Goal: Information Seeking & Learning: Learn about a topic

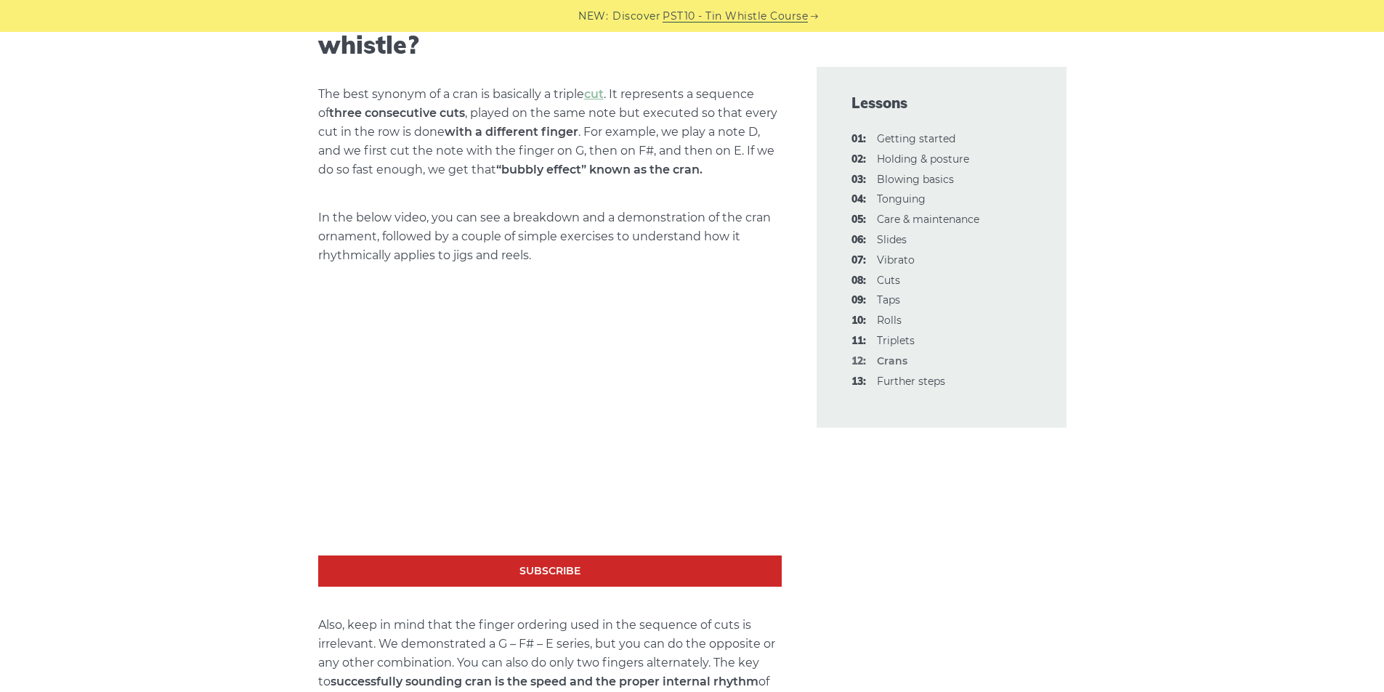
scroll to position [551, 0]
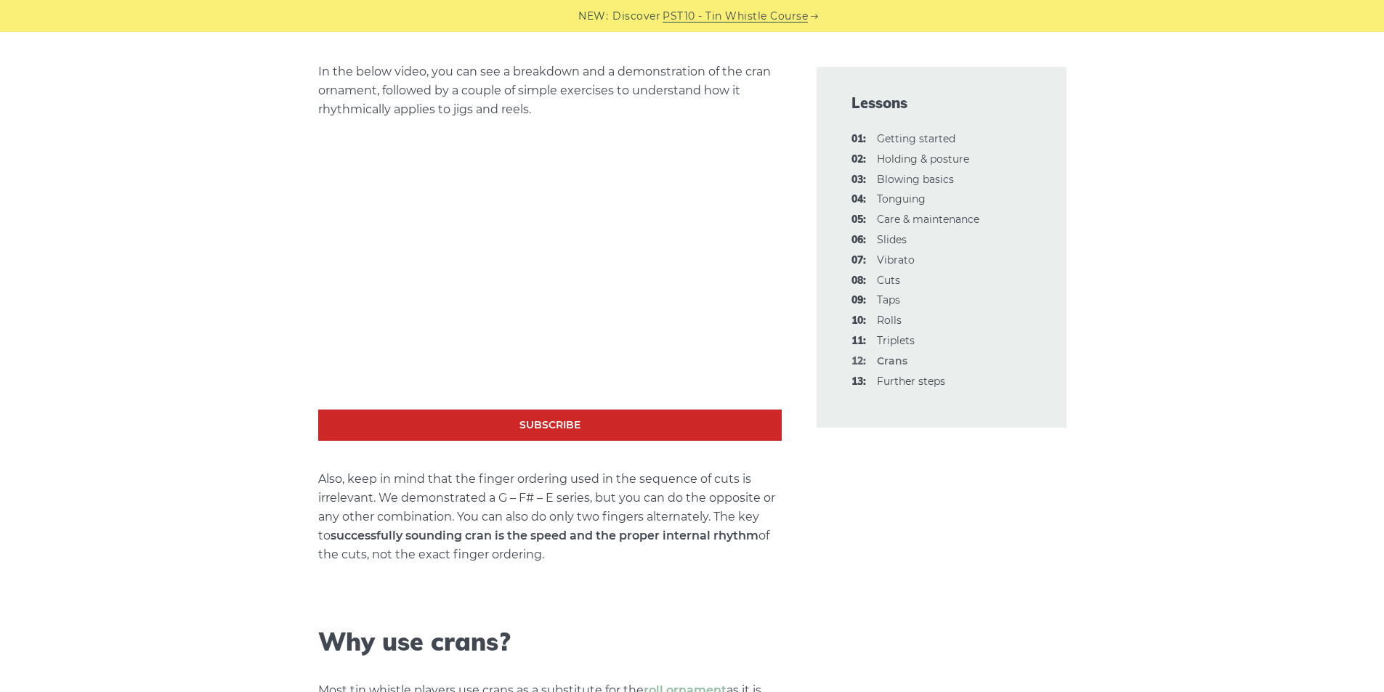
click at [904, 386] on link "13: Further steps" at bounding box center [911, 381] width 68 height 13
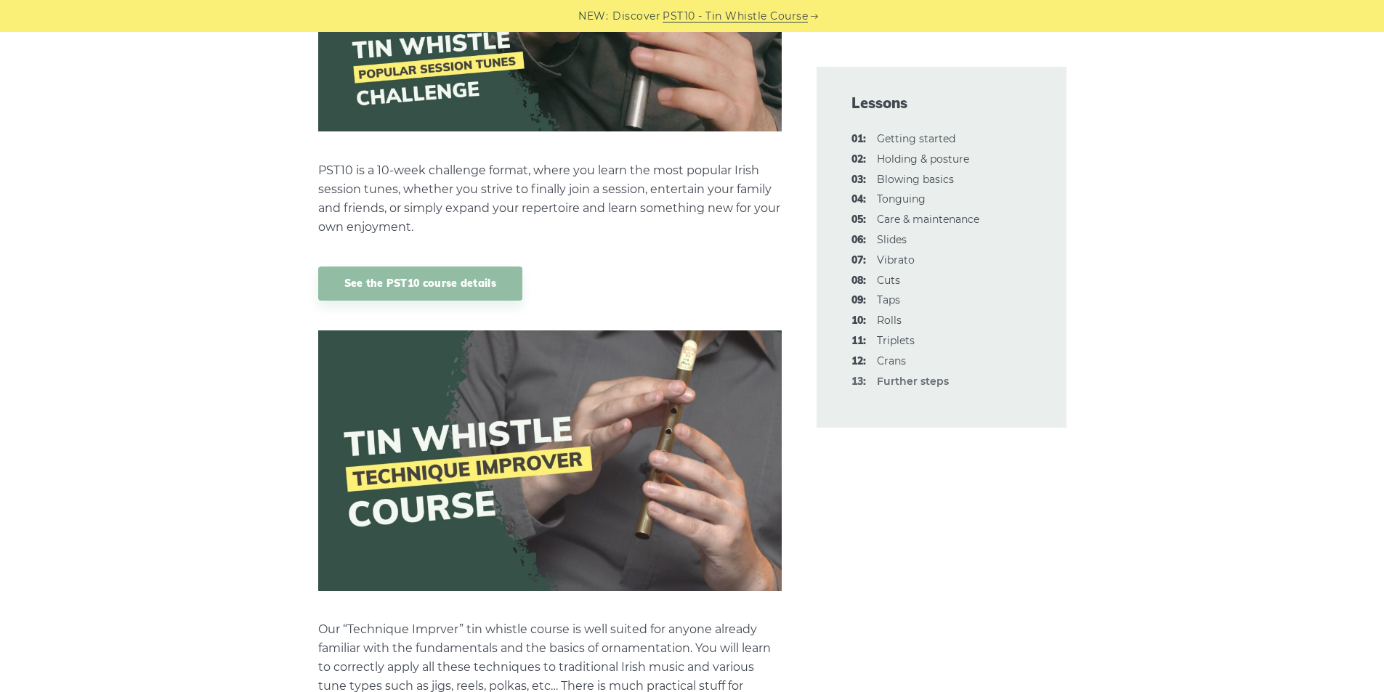
scroll to position [1017, 0]
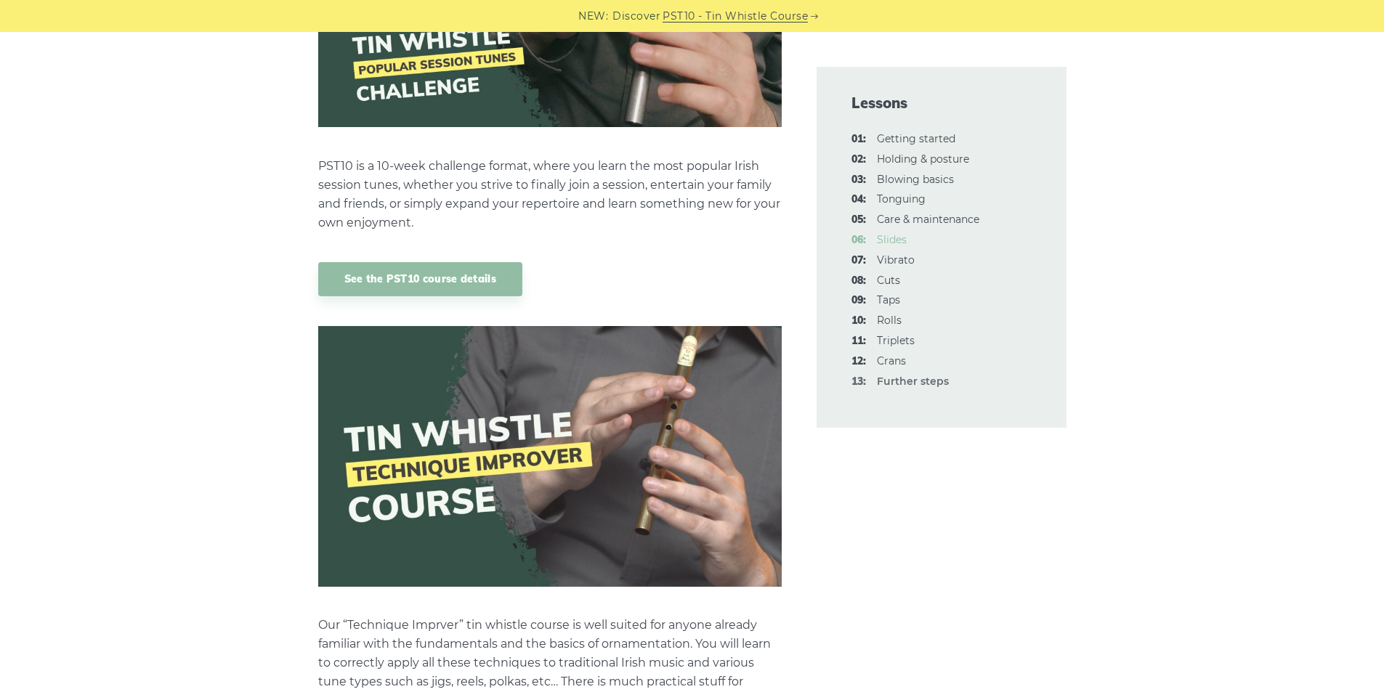
click at [897, 241] on link "06: Slides" at bounding box center [892, 239] width 30 height 13
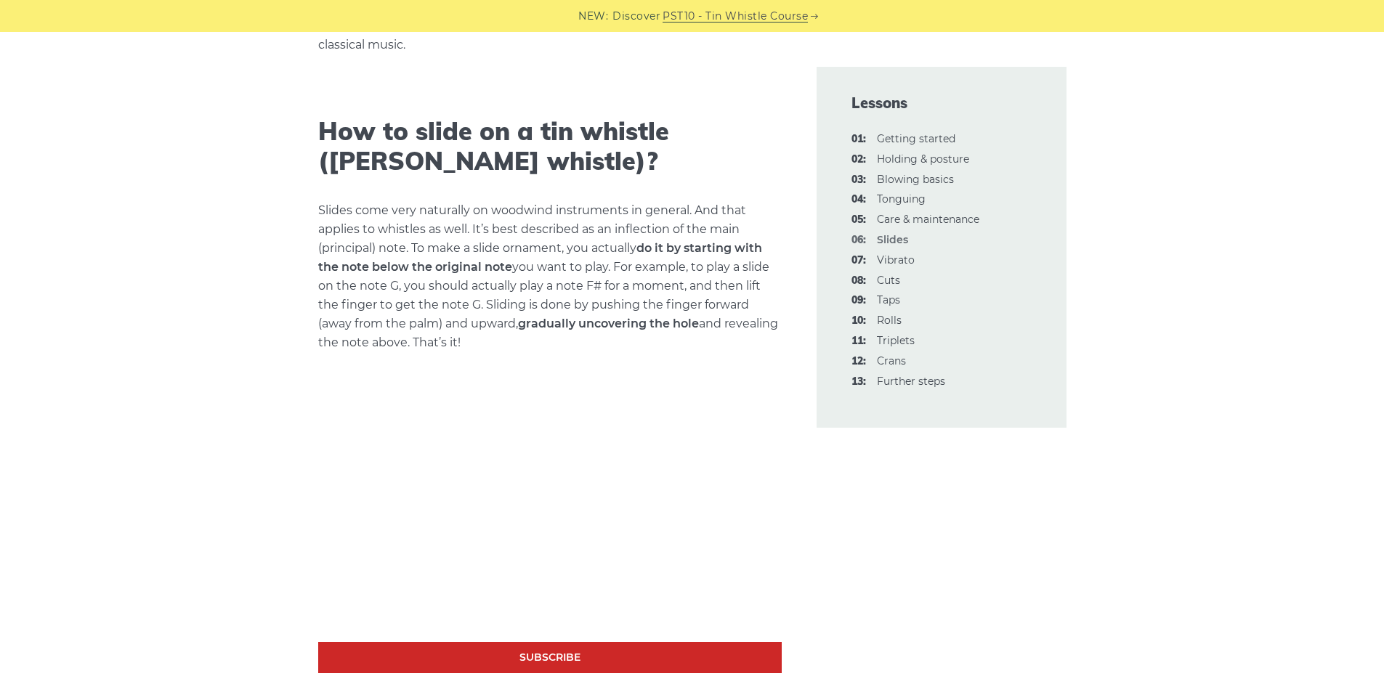
scroll to position [436, 0]
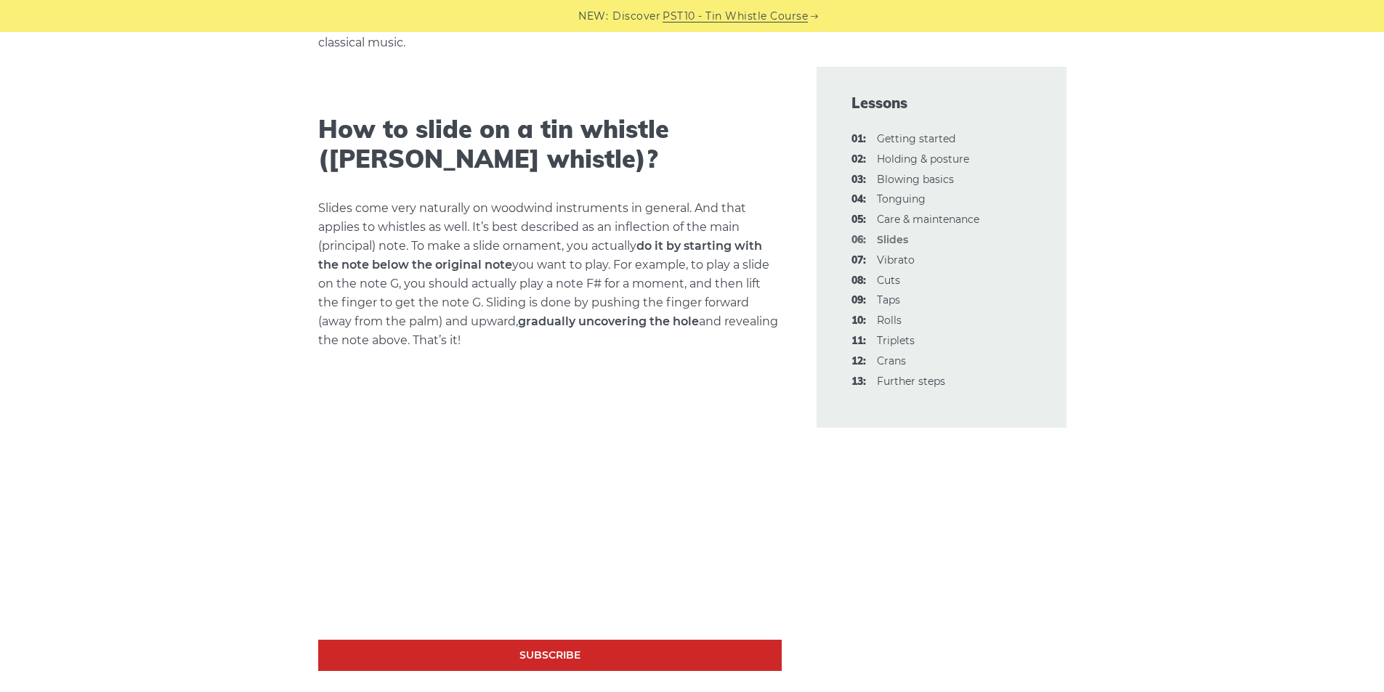
click at [354, 311] on p "Slides come very naturally on woodwind instruments in general. And that applies…" at bounding box center [549, 274] width 463 height 151
click at [354, 233] on p "Slides come very naturally on woodwind instruments in general. And that applies…" at bounding box center [549, 274] width 463 height 151
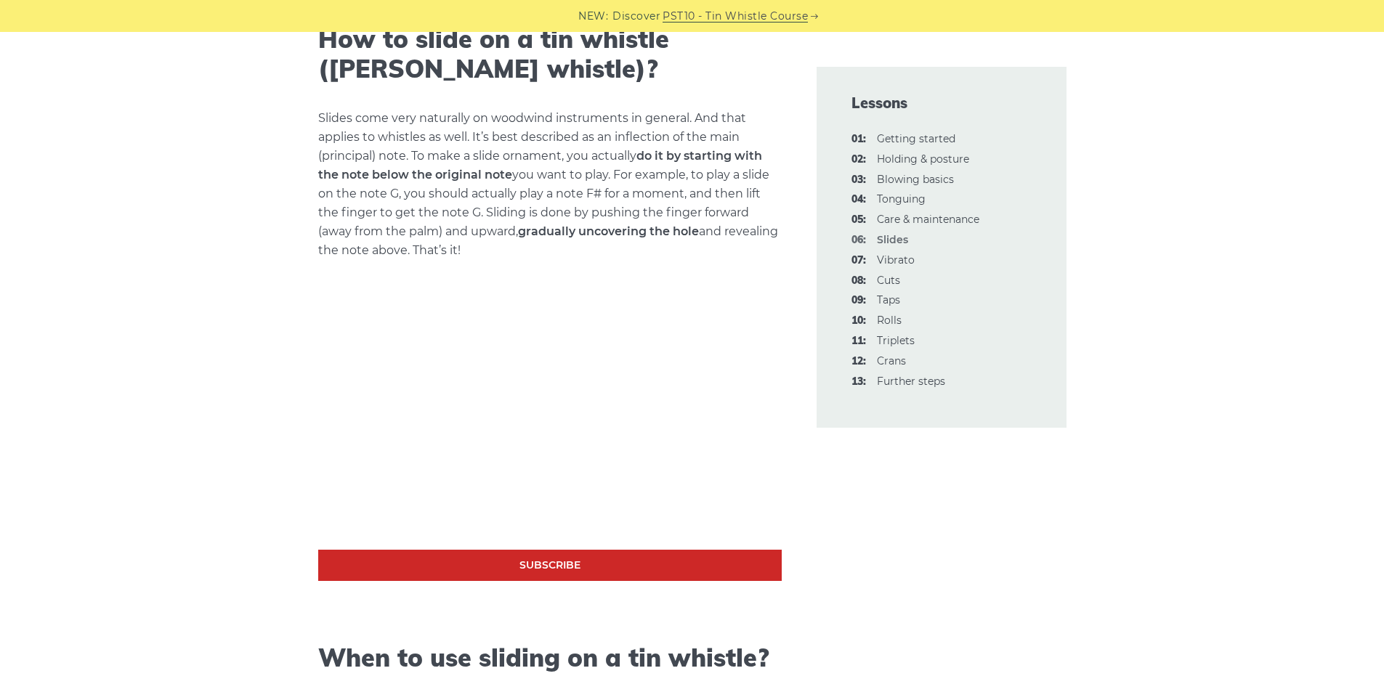
scroll to position [581, 0]
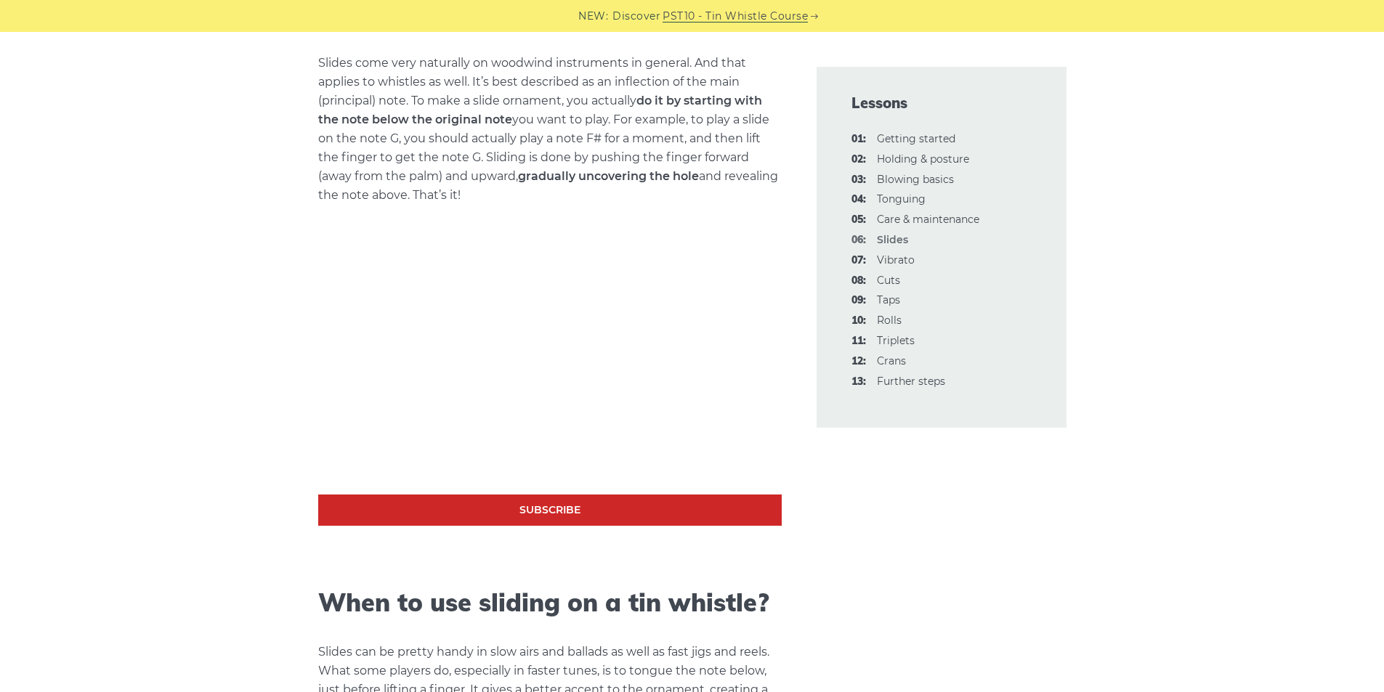
click at [908, 259] on link "07: Vibrato" at bounding box center [896, 260] width 38 height 13
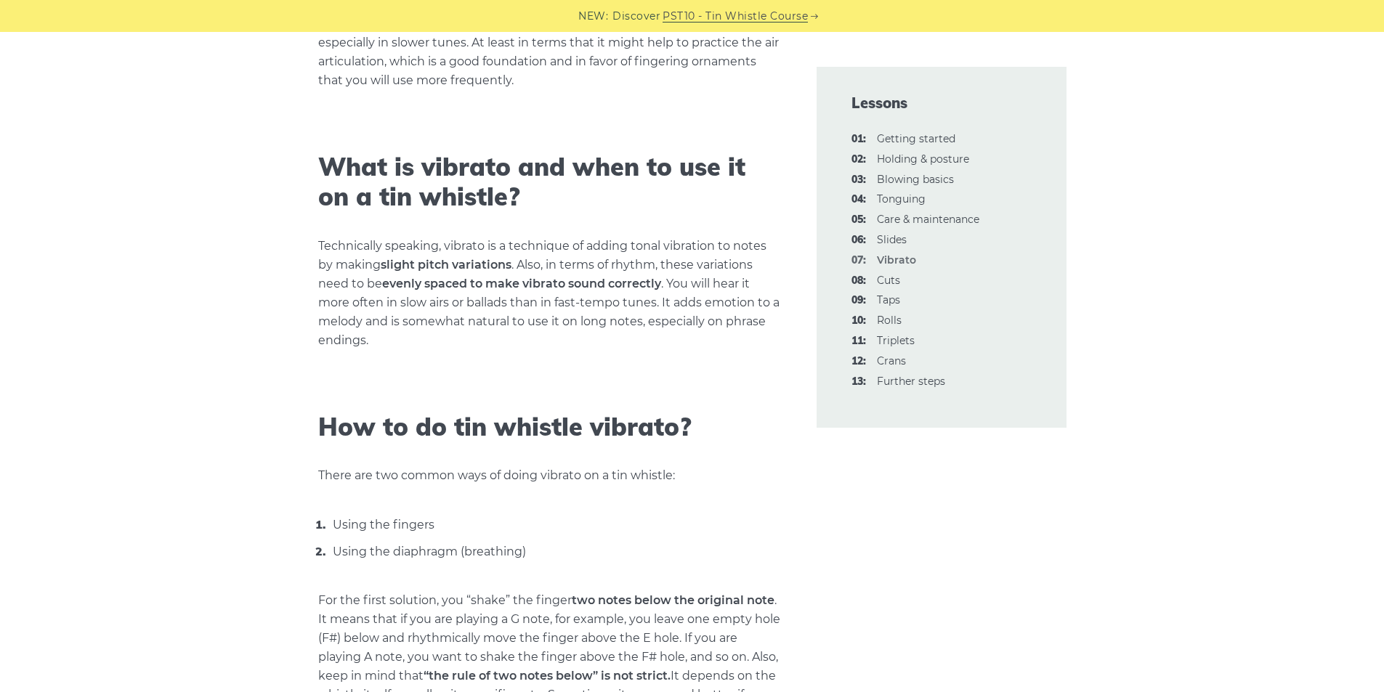
scroll to position [726, 0]
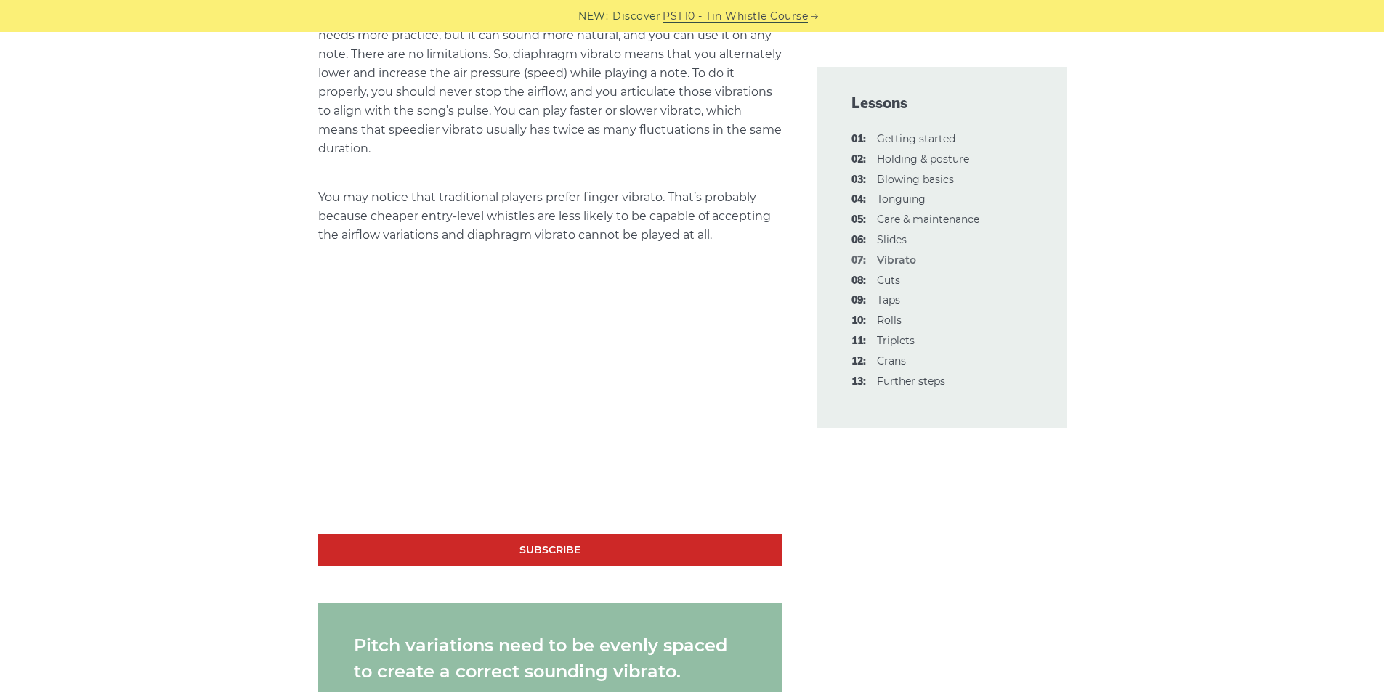
scroll to position [1308, 0]
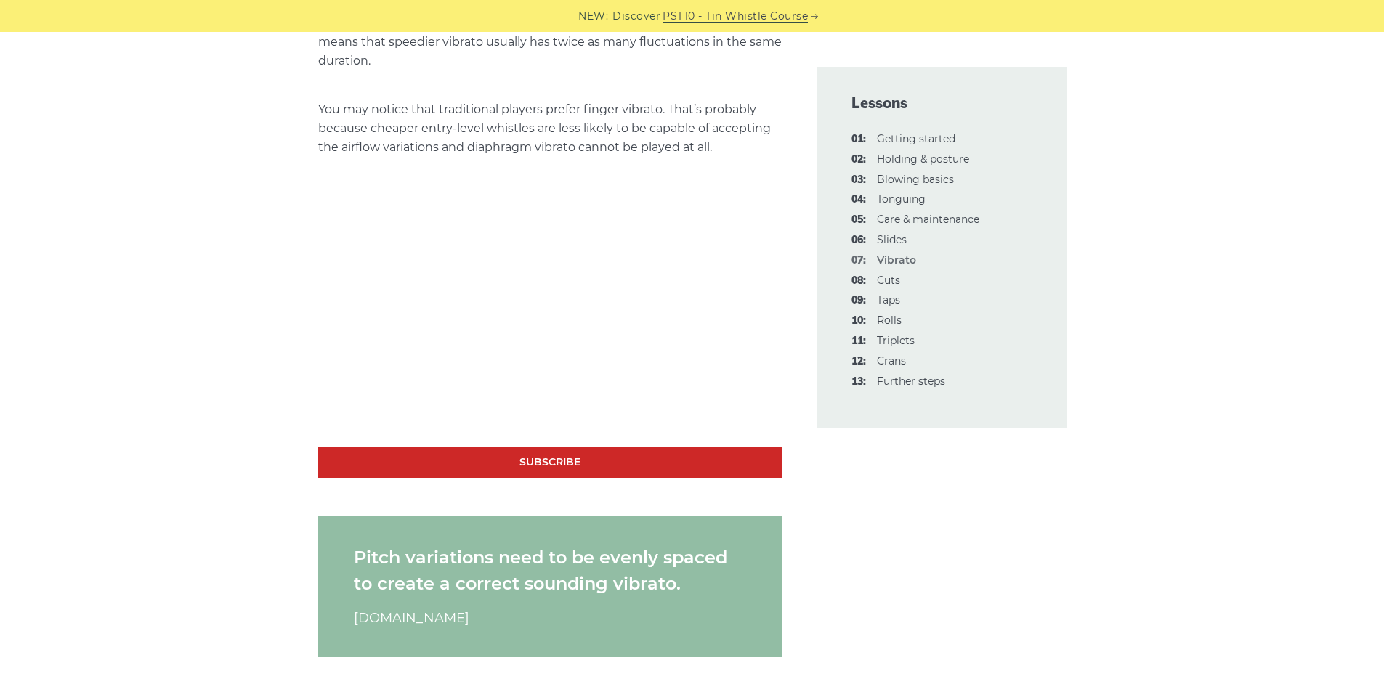
click at [951, 138] on link "01: Getting started" at bounding box center [916, 138] width 78 height 13
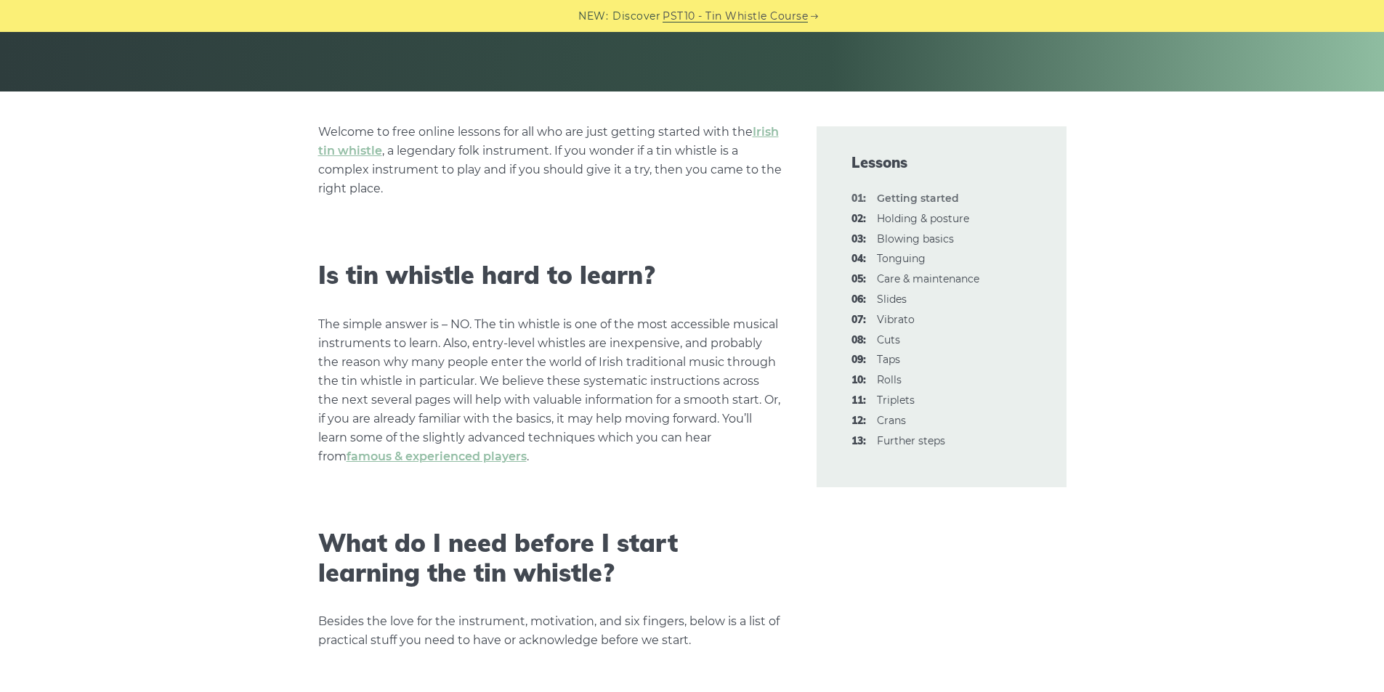
scroll to position [291, 0]
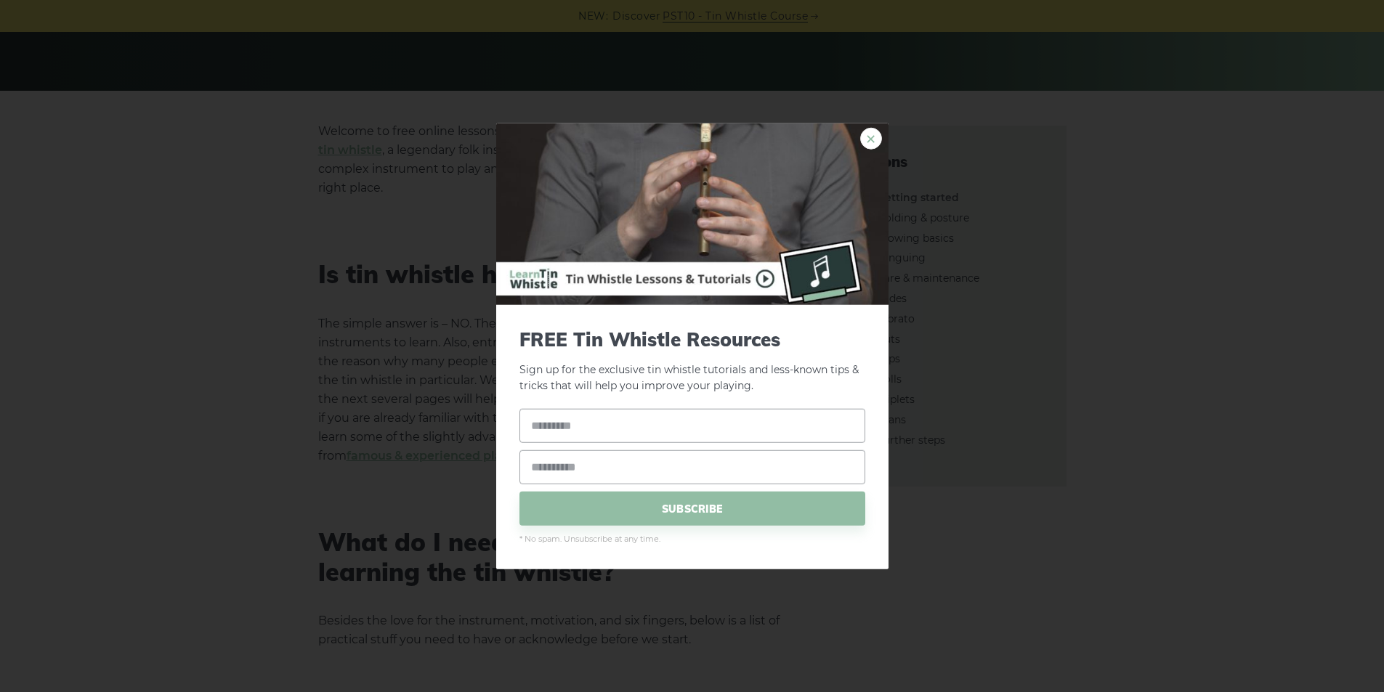
click at [875, 136] on link "×" at bounding box center [871, 138] width 22 height 22
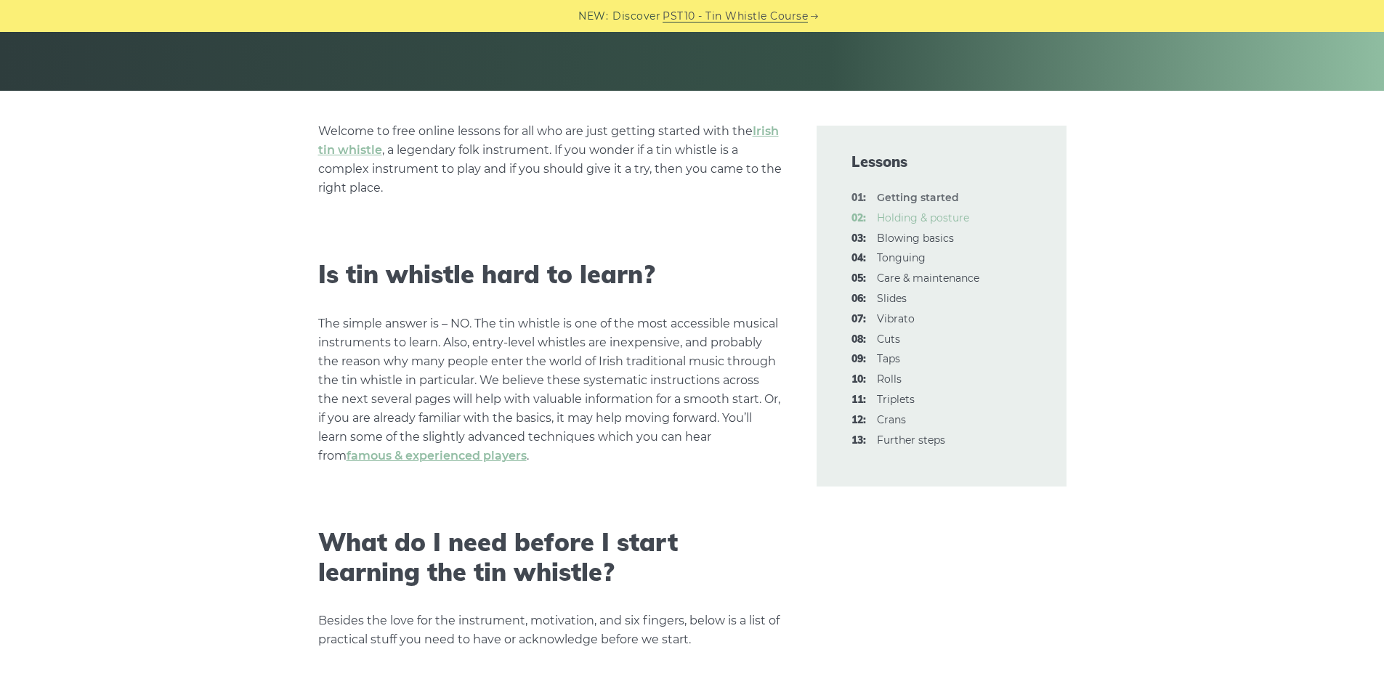
click at [907, 221] on link "02: Holding & posture" at bounding box center [923, 217] width 92 height 13
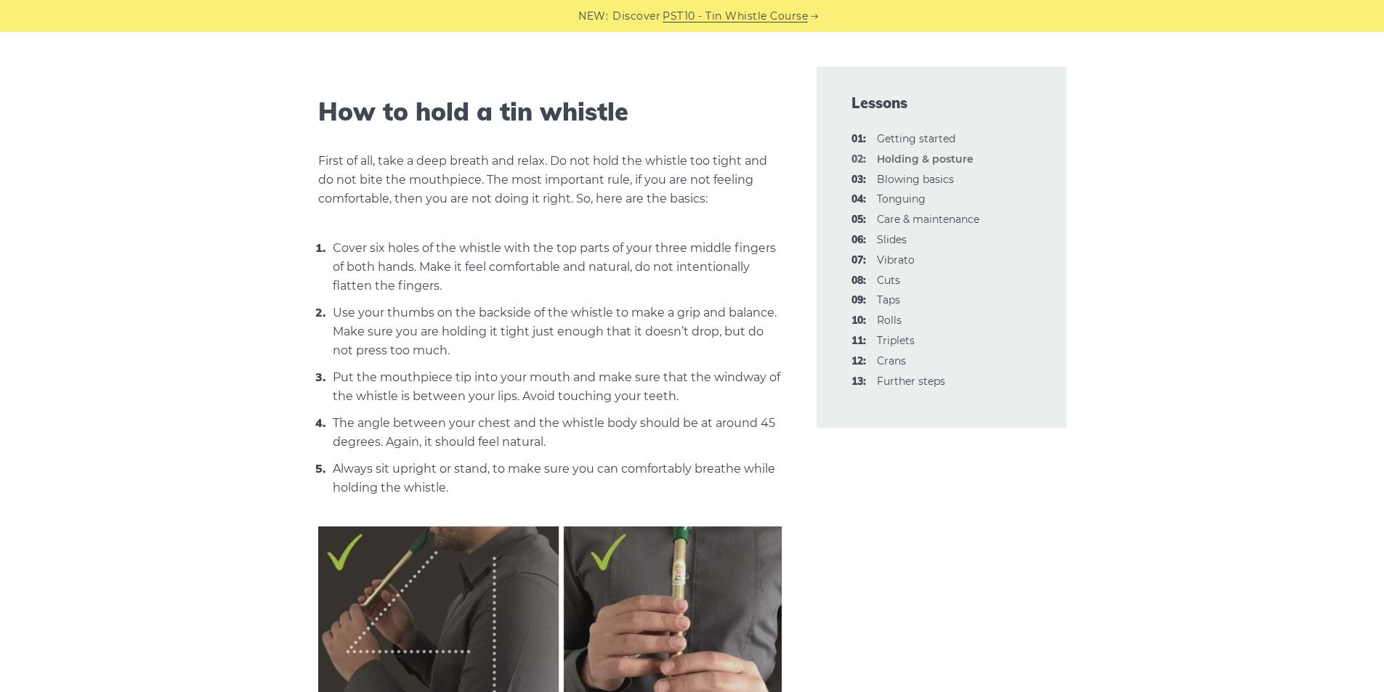
scroll to position [581, 0]
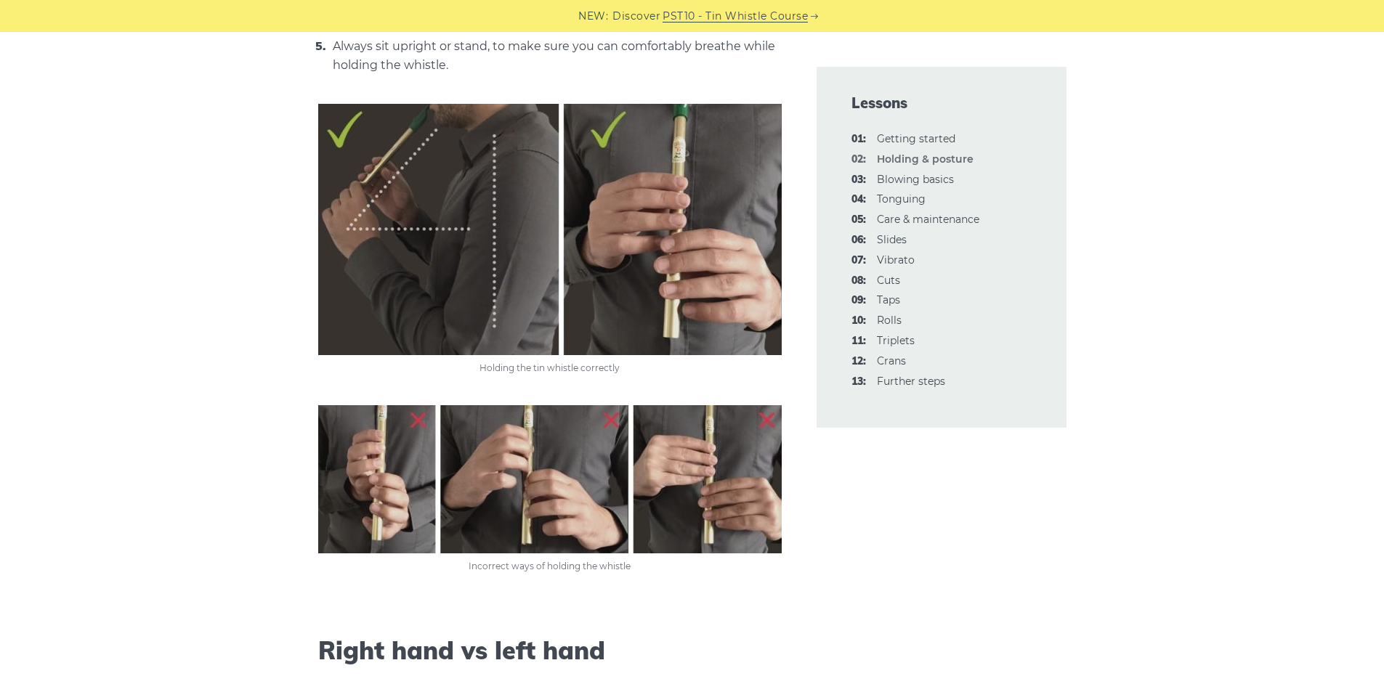
scroll to position [1017, 0]
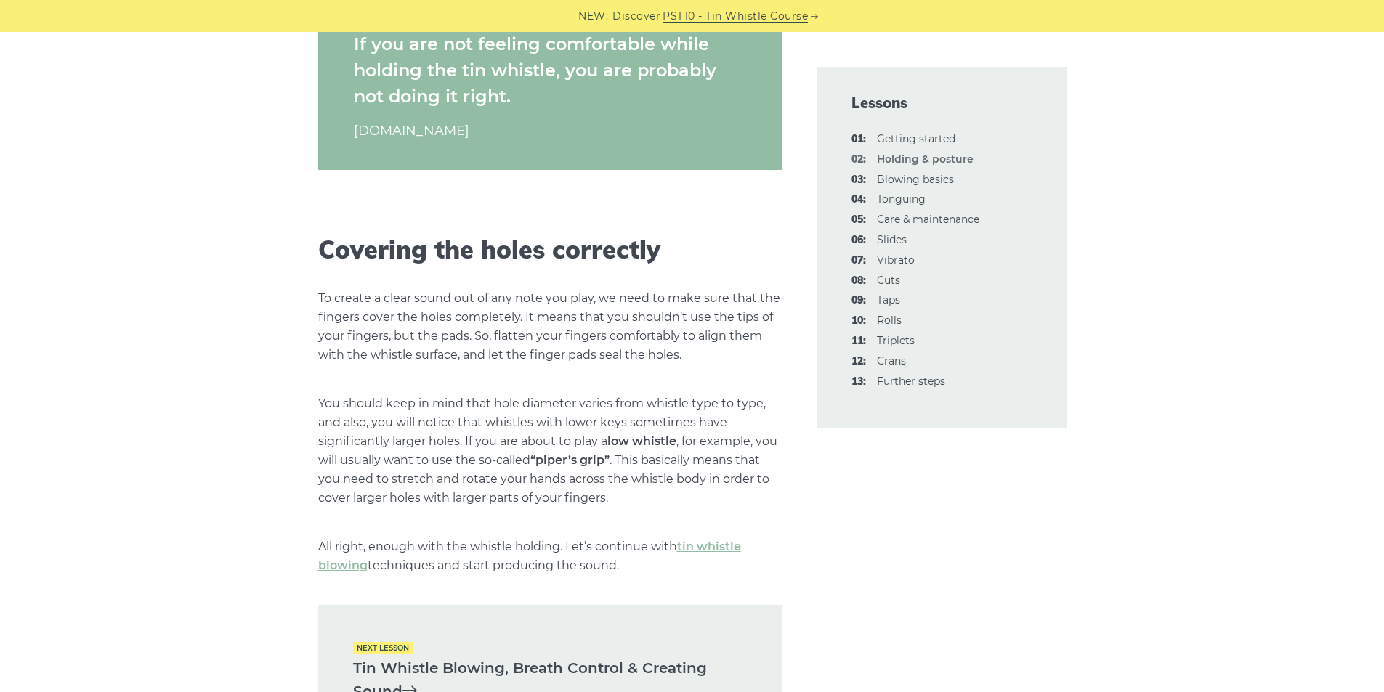
scroll to position [1743, 0]
click at [931, 173] on link "03: Blowing basics" at bounding box center [915, 179] width 77 height 13
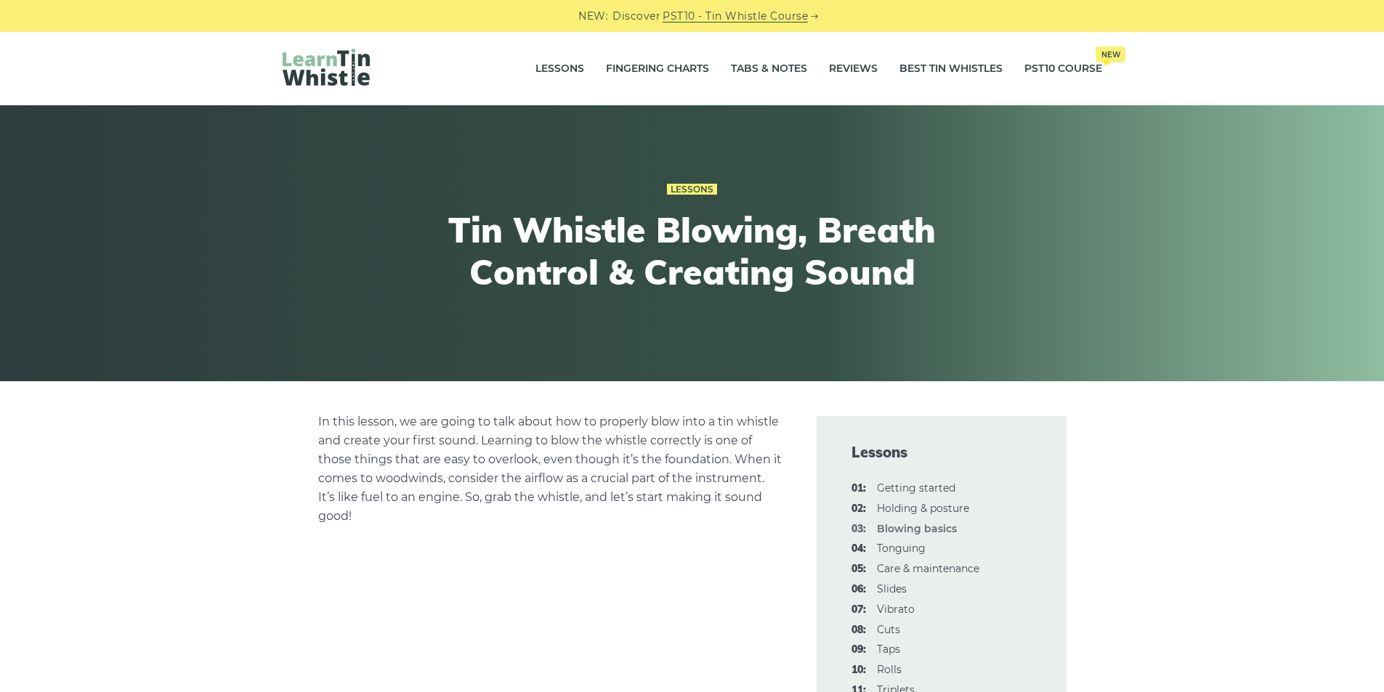
click at [621, 466] on p "In this lesson, we are going to talk about how to properly blow into a tin whis…" at bounding box center [549, 469] width 463 height 113
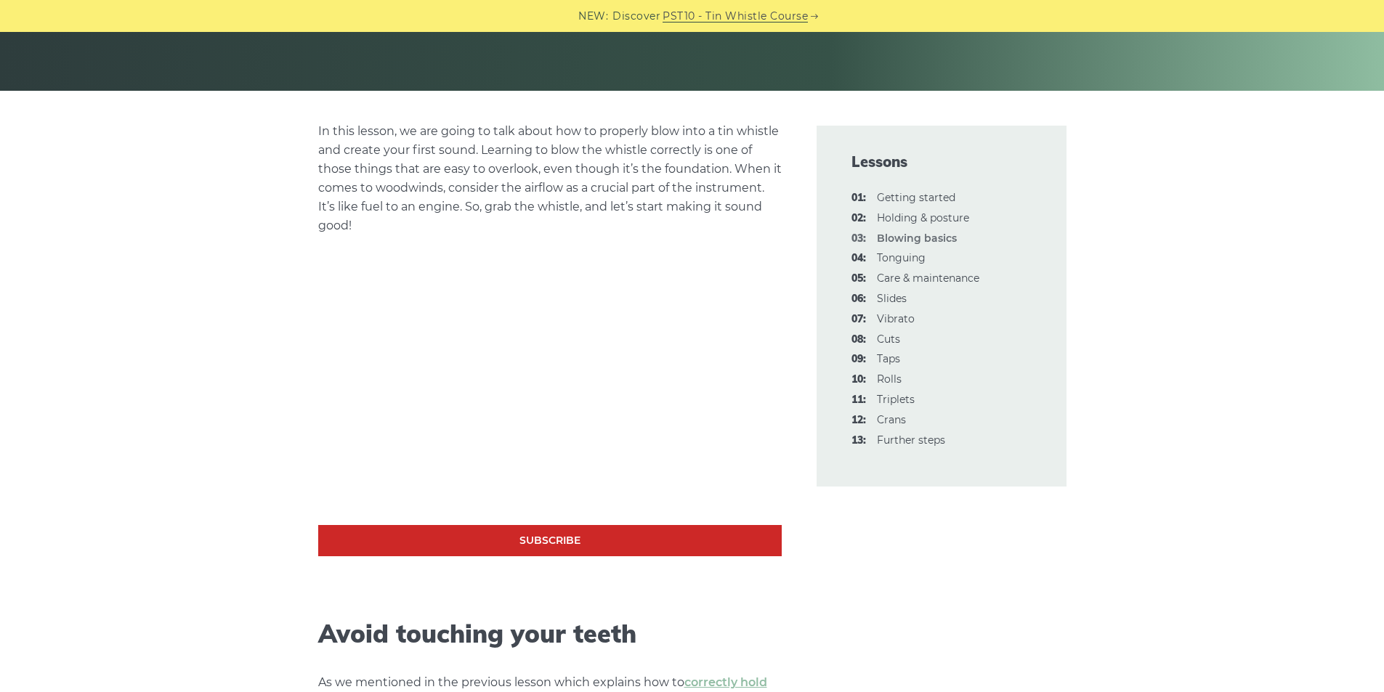
click at [482, 200] on p "In this lesson, we are going to talk about how to properly blow into a tin whis…" at bounding box center [549, 178] width 463 height 113
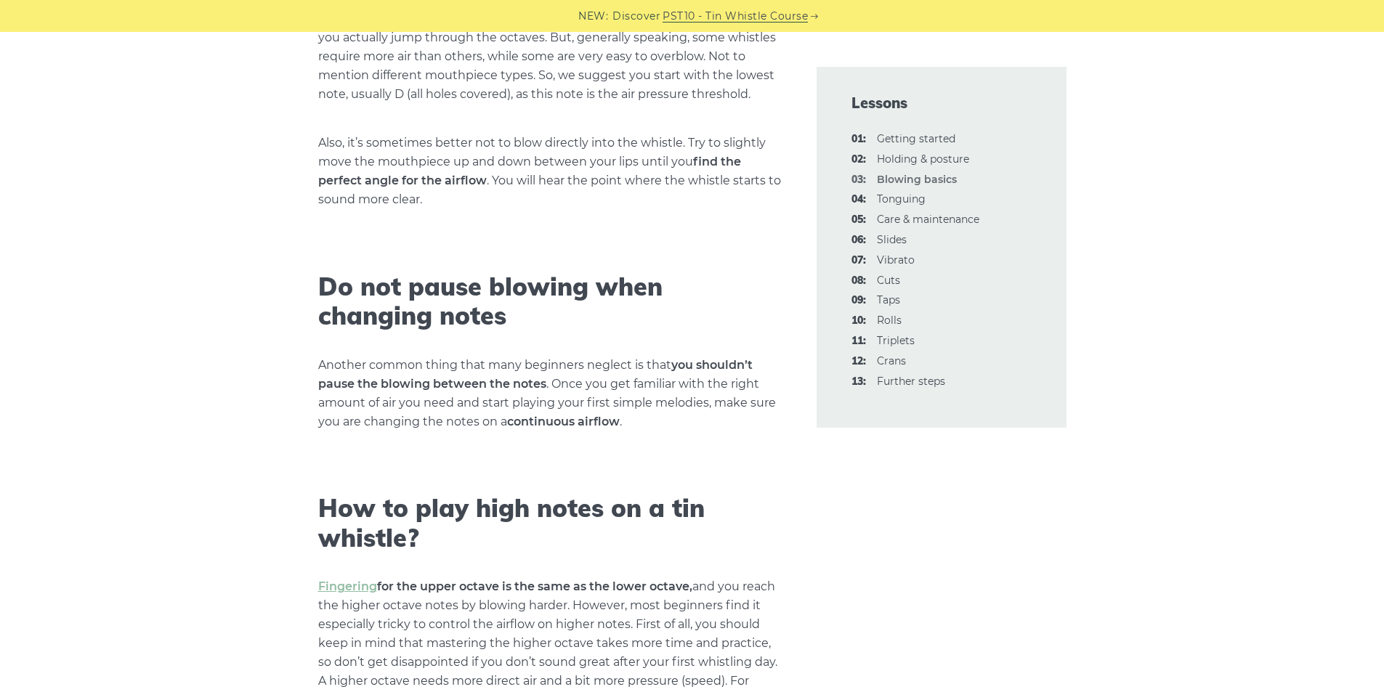
scroll to position [1889, 0]
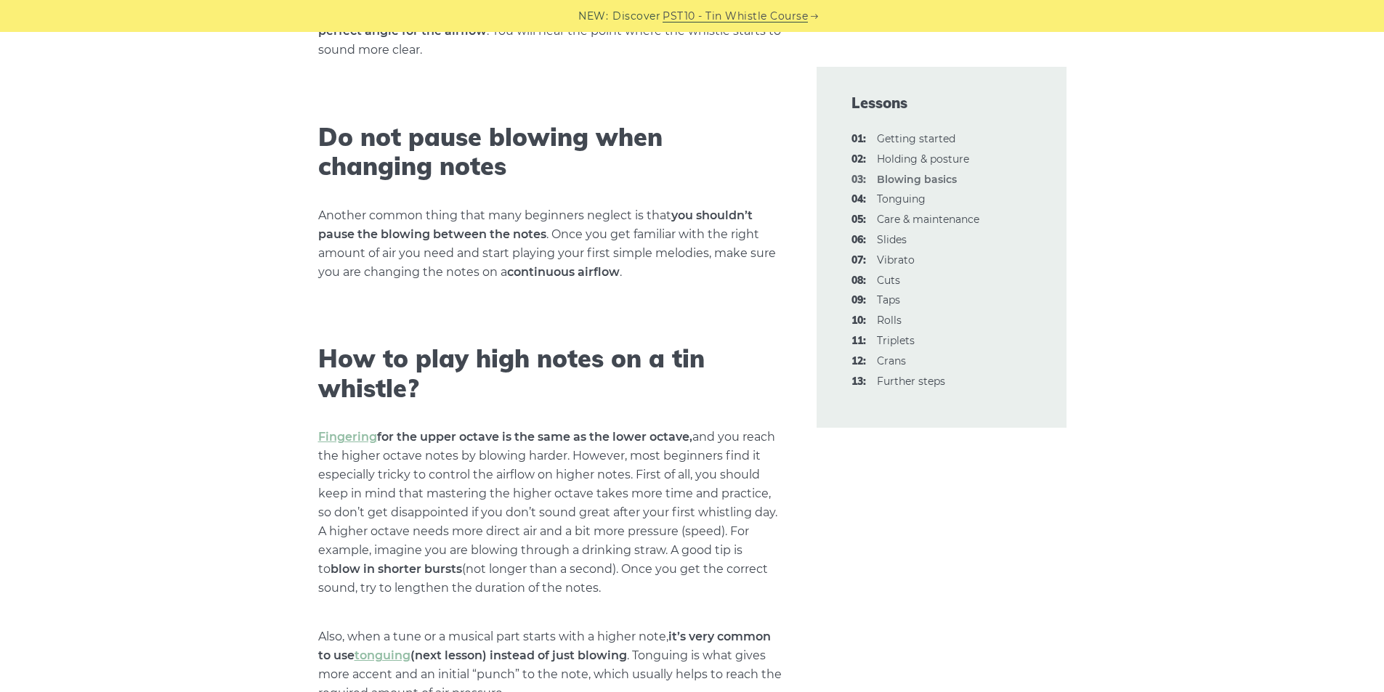
click at [422, 159] on h2 "Do not pause blowing when changing notes" at bounding box center [549, 153] width 463 height 60
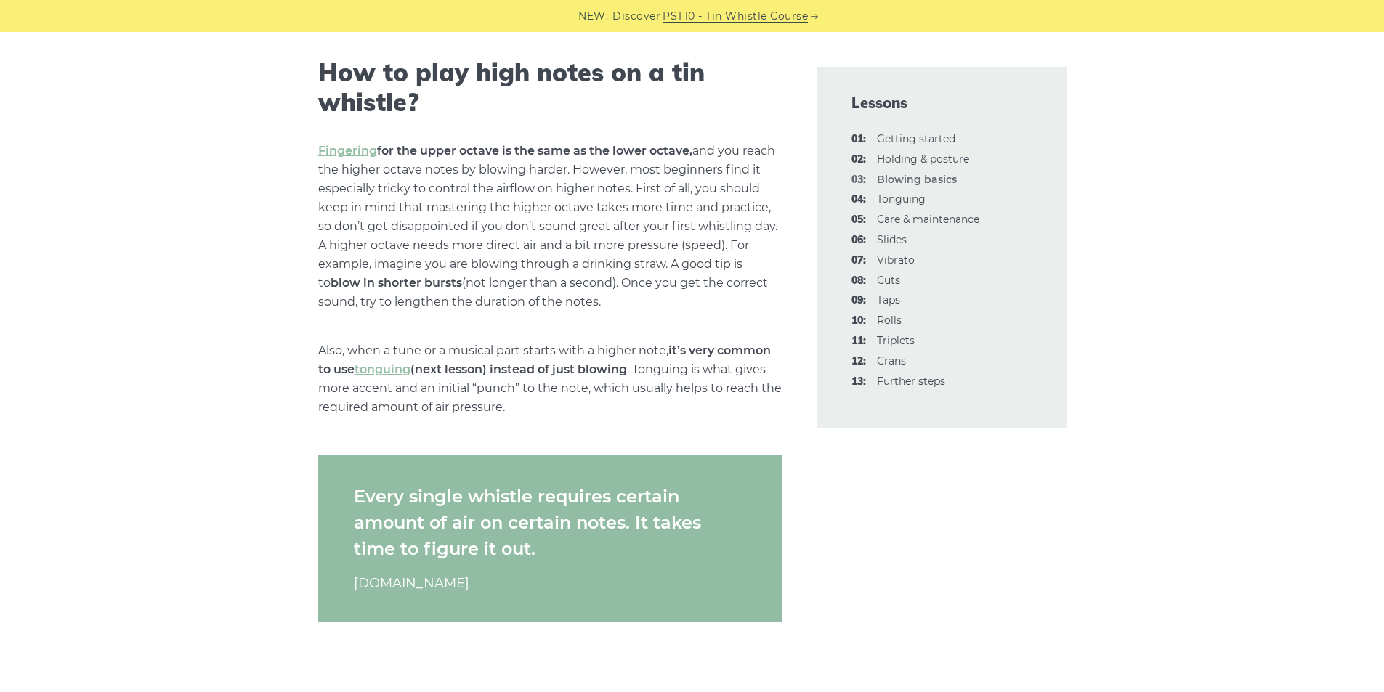
scroll to position [2034, 0]
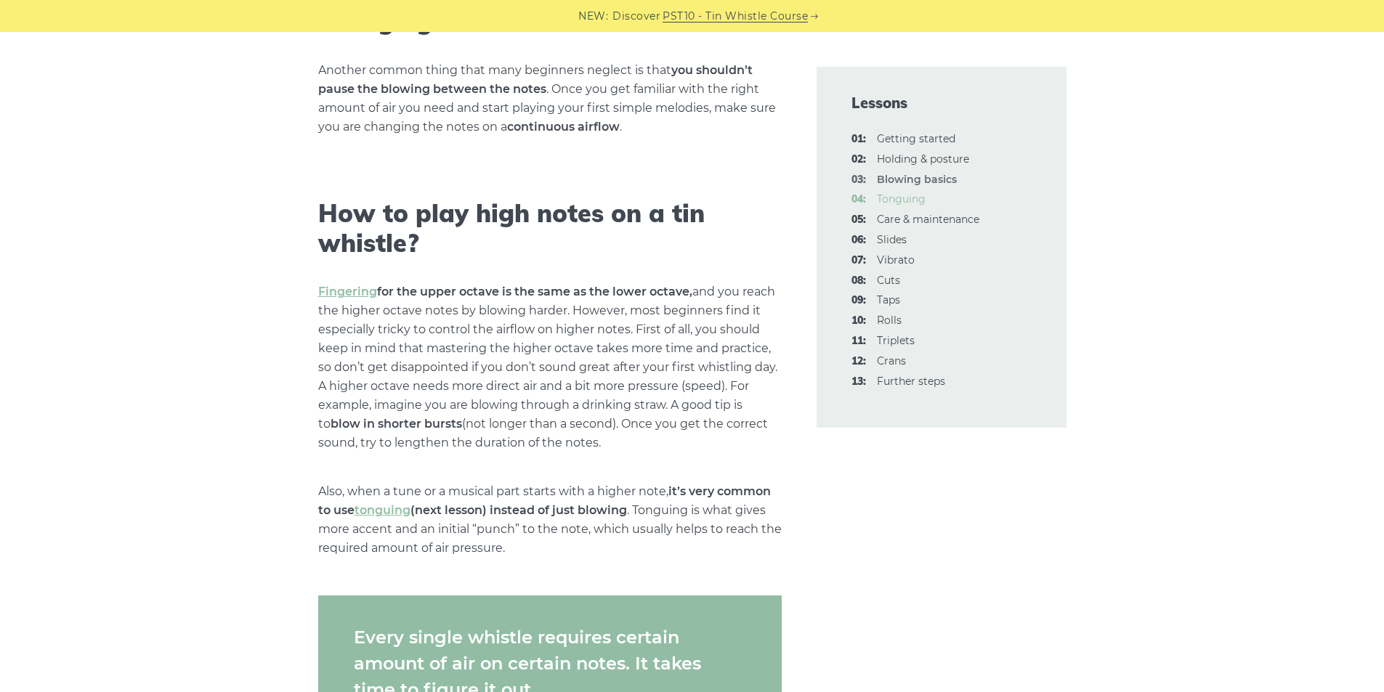
click at [901, 202] on link "04: Tonguing" at bounding box center [901, 198] width 49 height 13
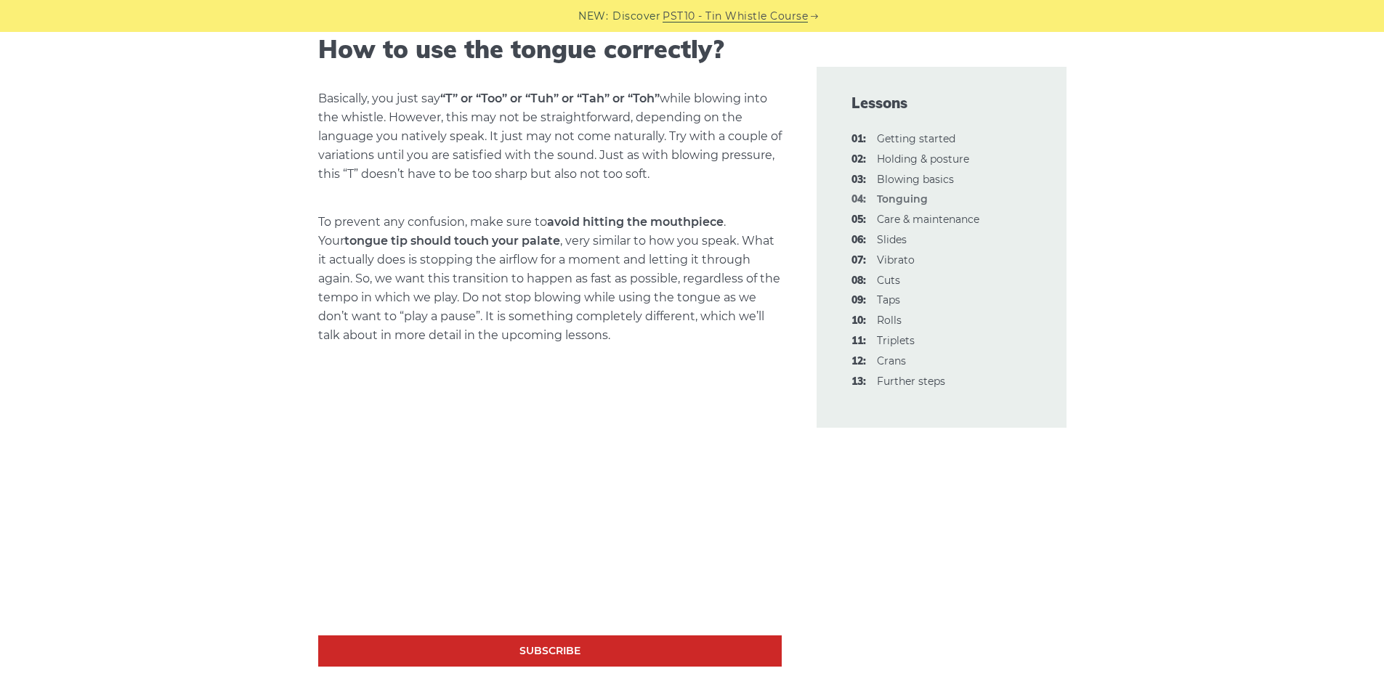
scroll to position [872, 0]
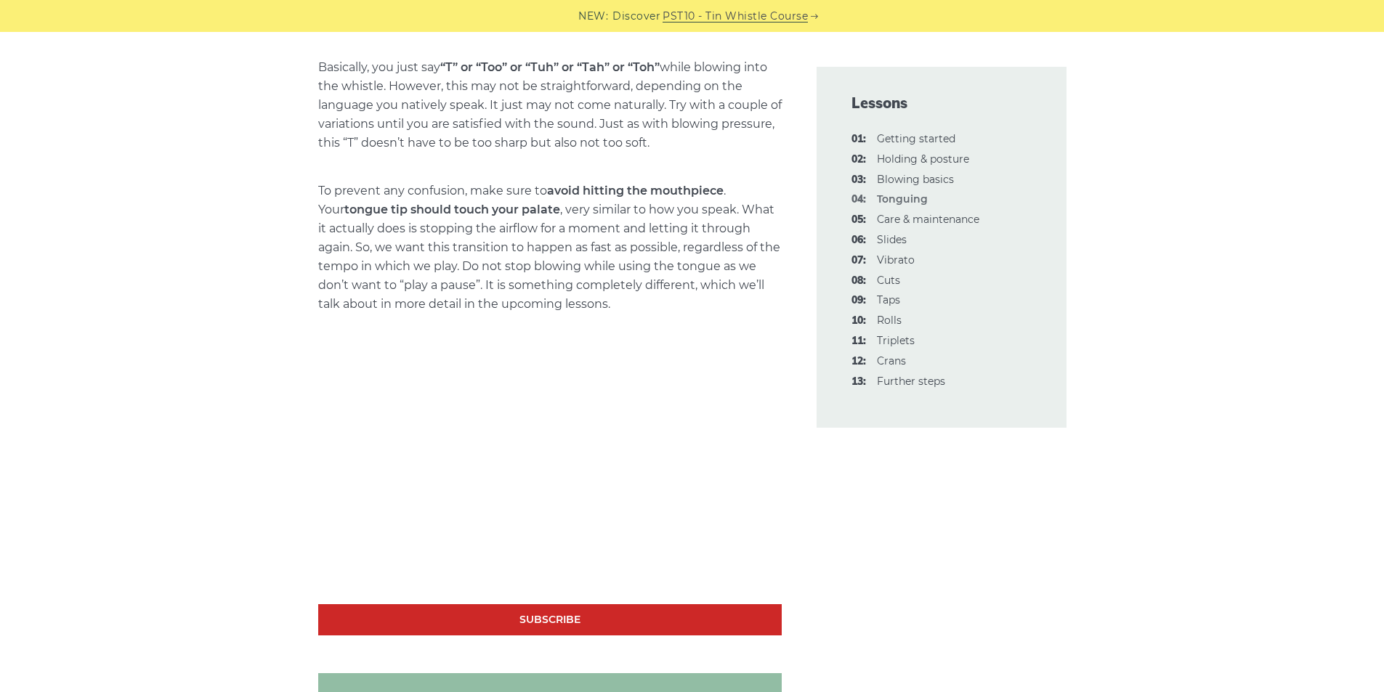
click at [469, 280] on p "To prevent any confusion, make sure to avoid hitting the mouthpiece . Your tong…" at bounding box center [549, 248] width 463 height 132
click at [969, 224] on link "05: Care & maintenance" at bounding box center [928, 219] width 102 height 13
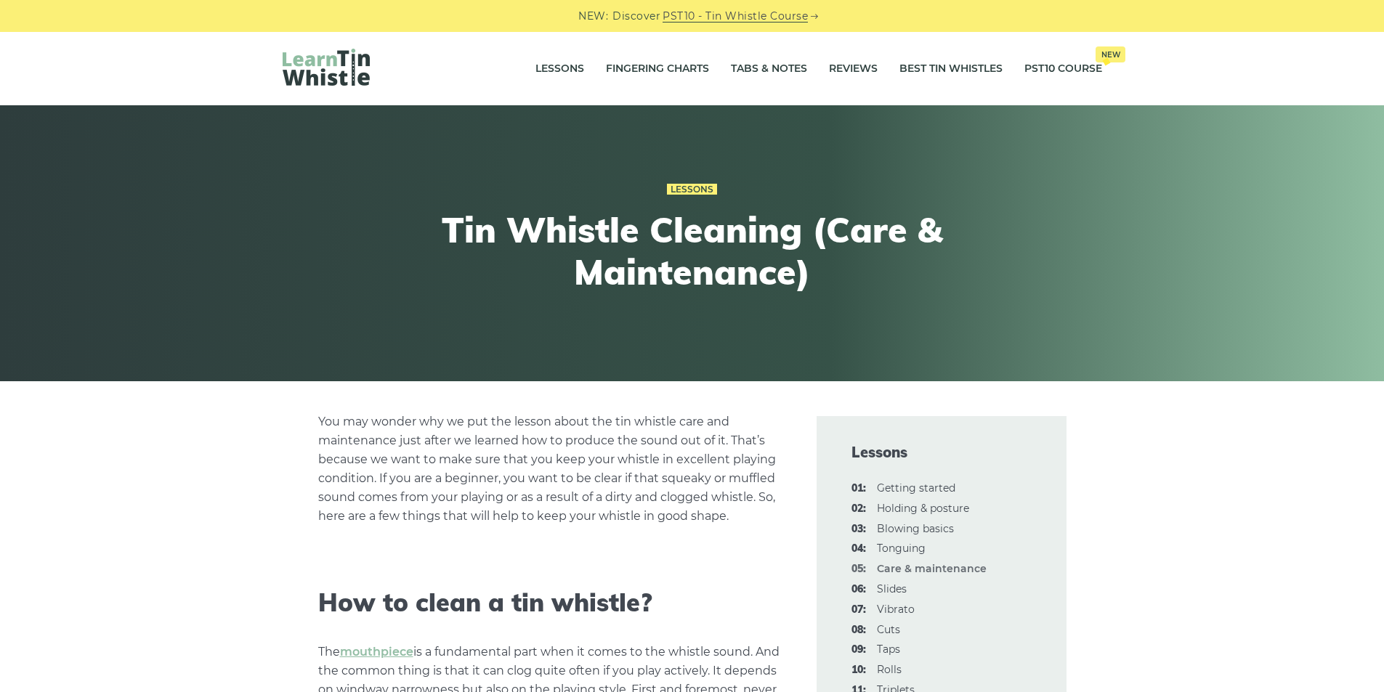
click at [687, 476] on p "You may wonder why we put the lesson about the tin whistle care and maintenance…" at bounding box center [549, 469] width 463 height 113
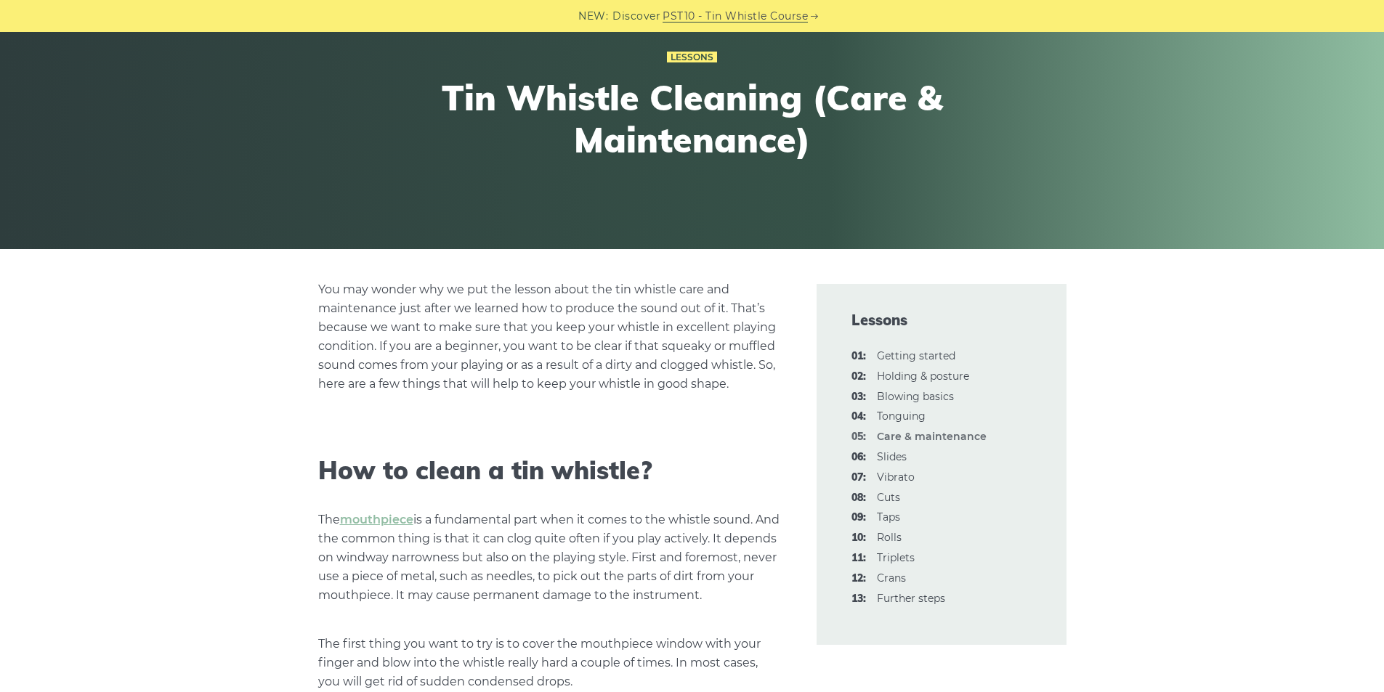
scroll to position [291, 0]
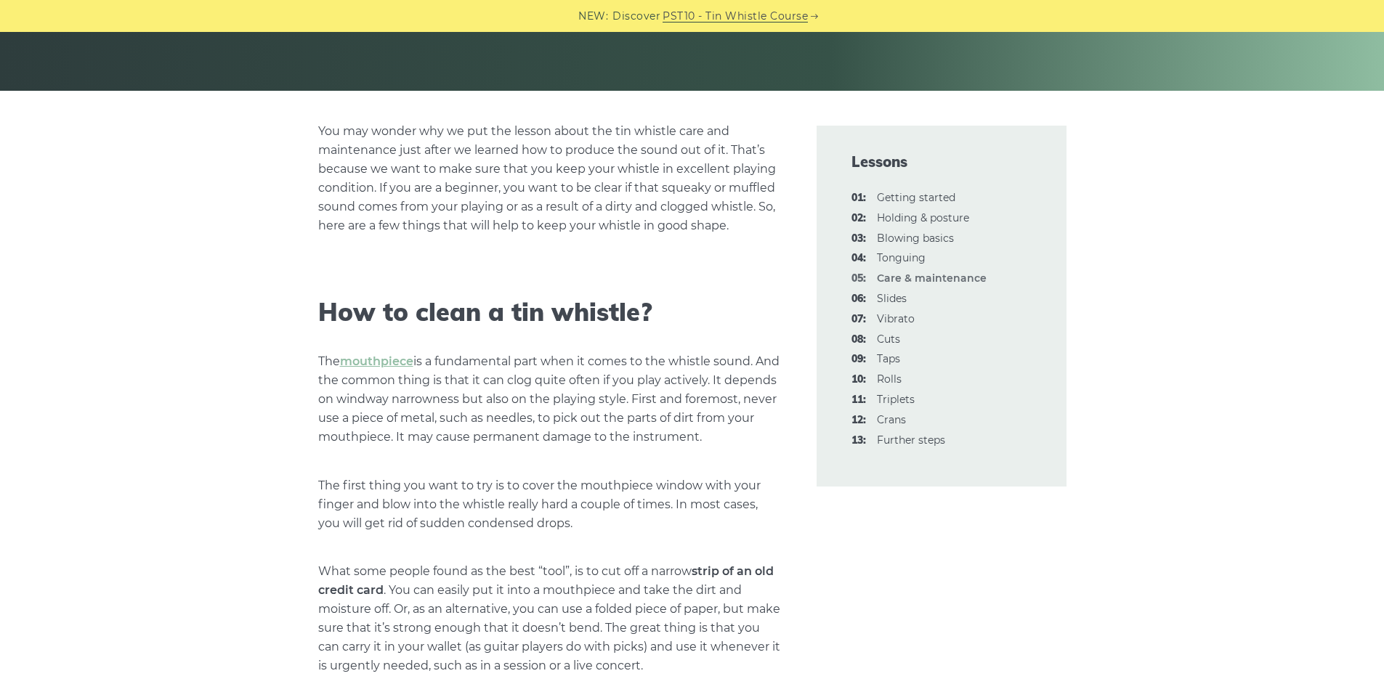
click at [684, 427] on p "The mouthpiece is a fundamental part when it comes to the whistle sound. And th…" at bounding box center [549, 399] width 463 height 94
click at [656, 407] on p "The mouthpiece is a fundamental part when it comes to the whistle sound. And th…" at bounding box center [549, 399] width 463 height 94
click at [652, 400] on p "The mouthpiece is a fundamental part when it comes to the whistle sound. And th…" at bounding box center [549, 399] width 463 height 94
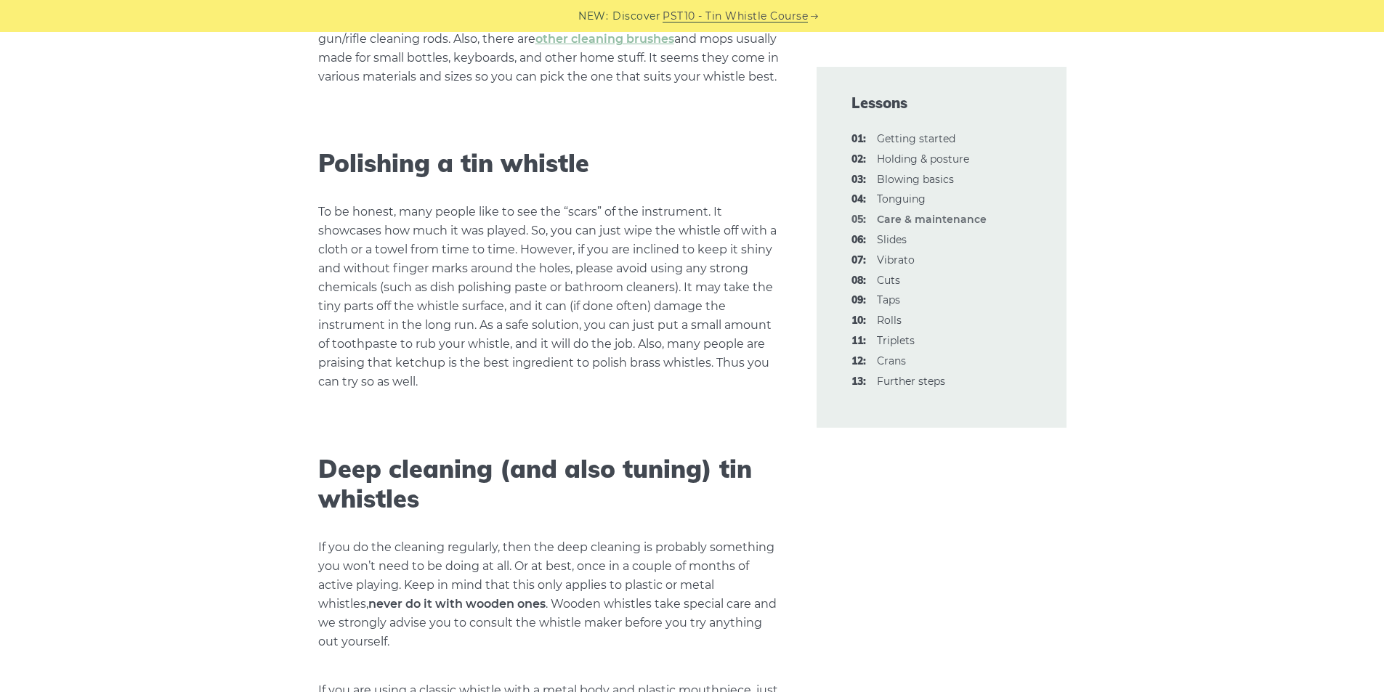
scroll to position [1453, 0]
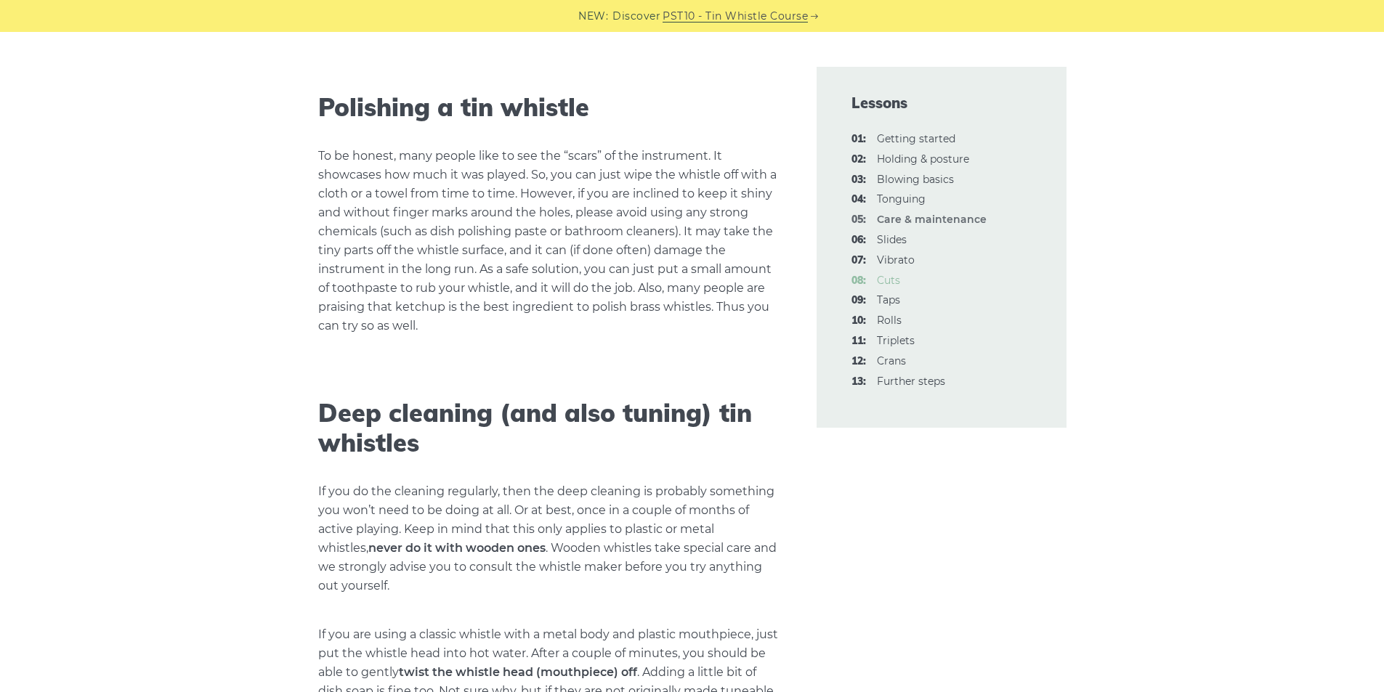
click at [881, 278] on link "08: Cuts" at bounding box center [888, 280] width 23 height 13
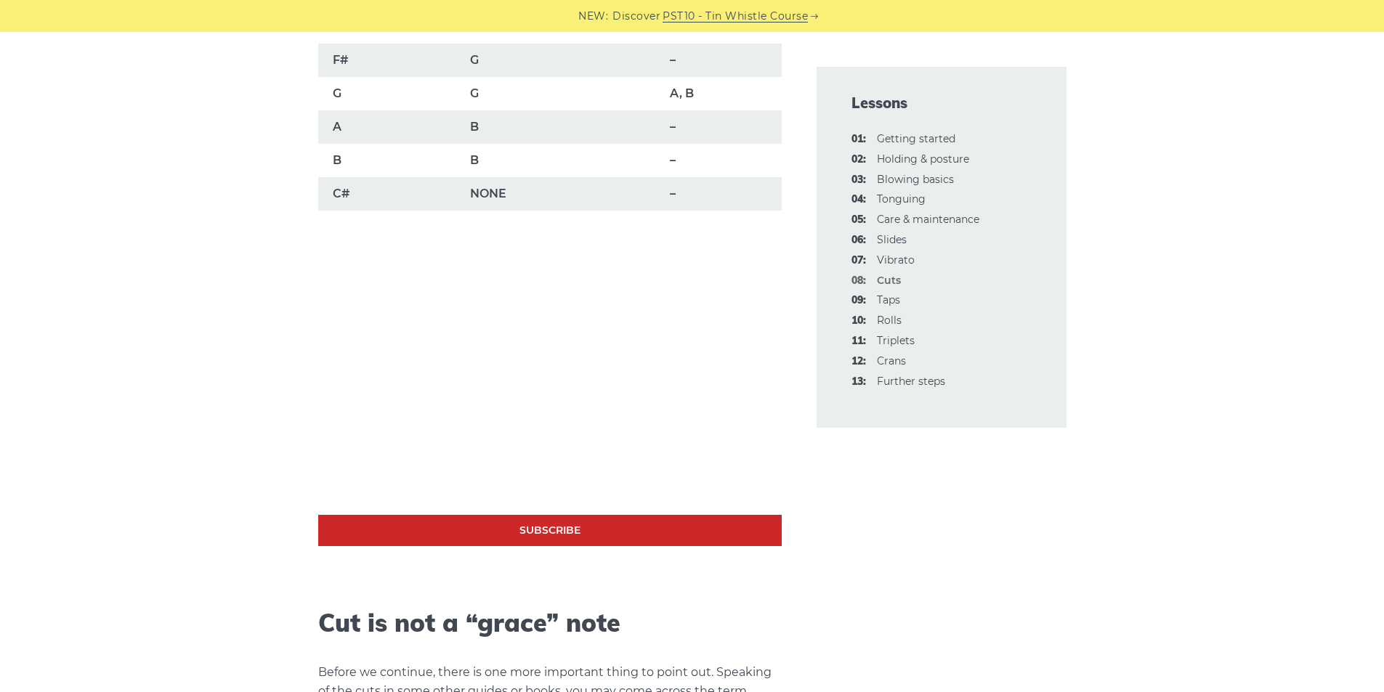
scroll to position [1308, 0]
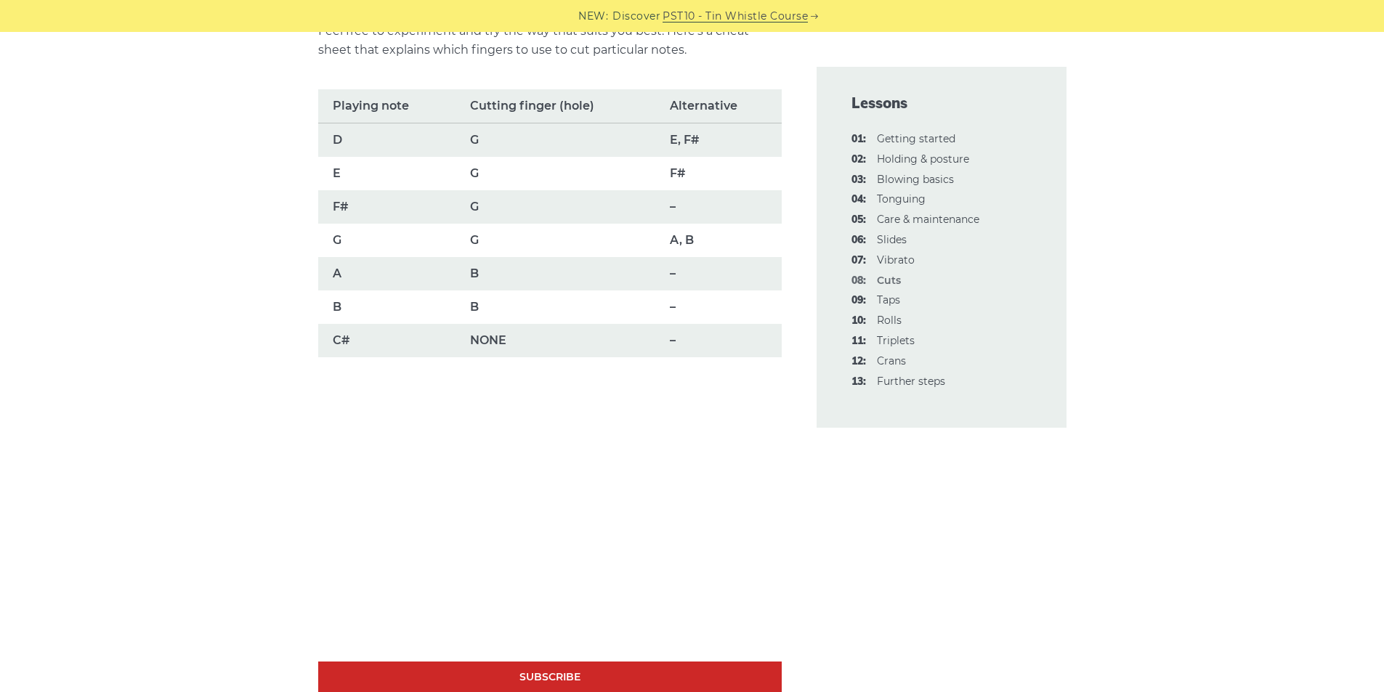
scroll to position [1017, 0]
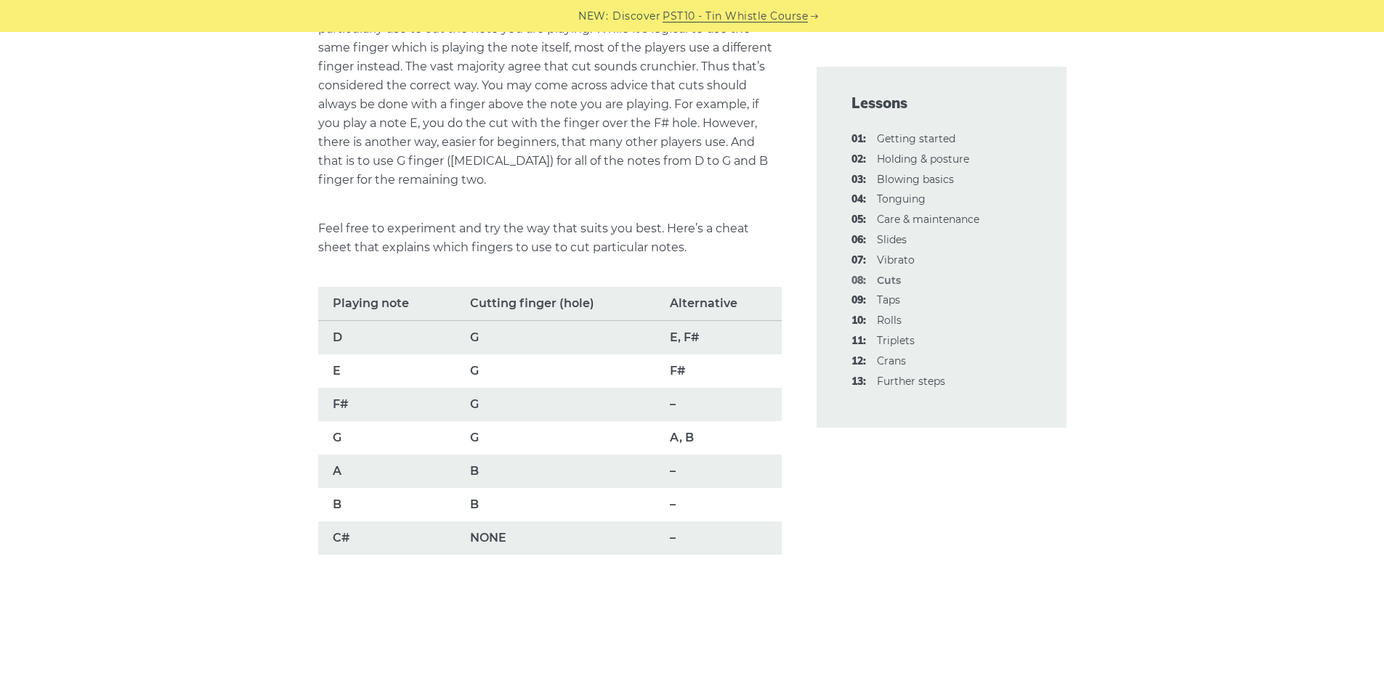
scroll to position [1308, 0]
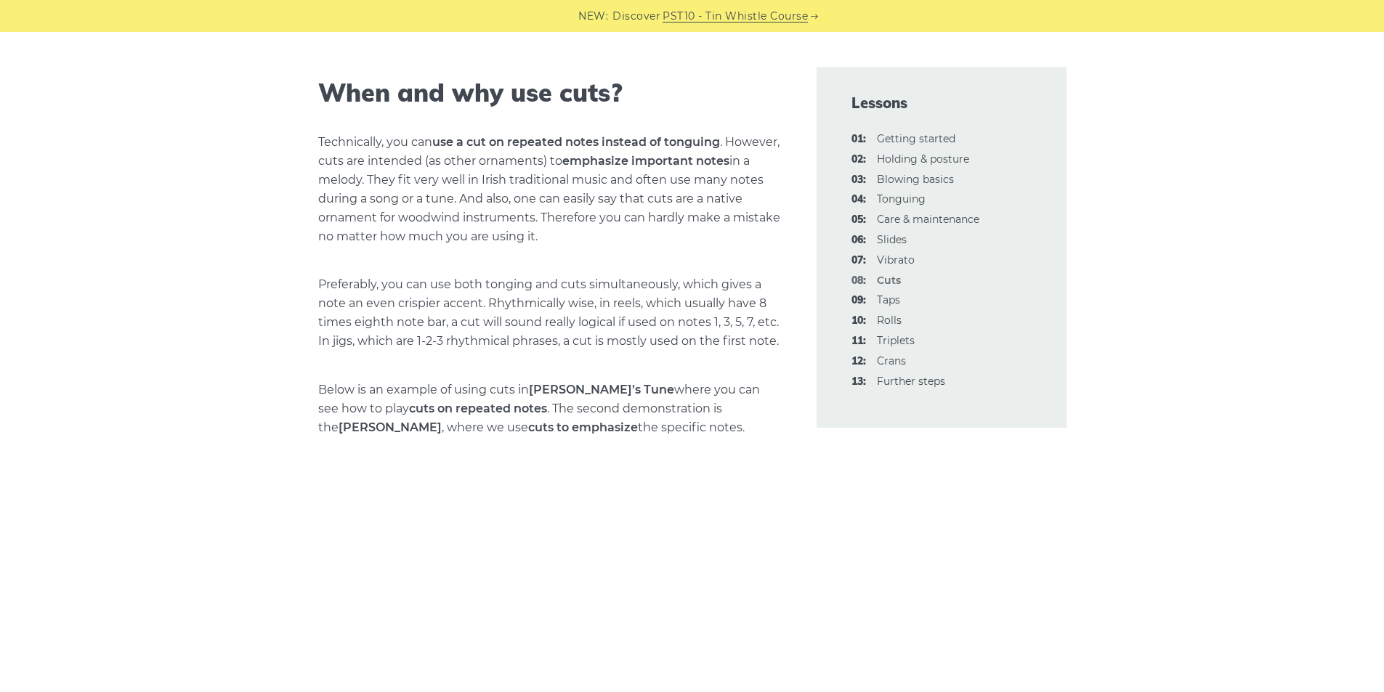
scroll to position [2179, 0]
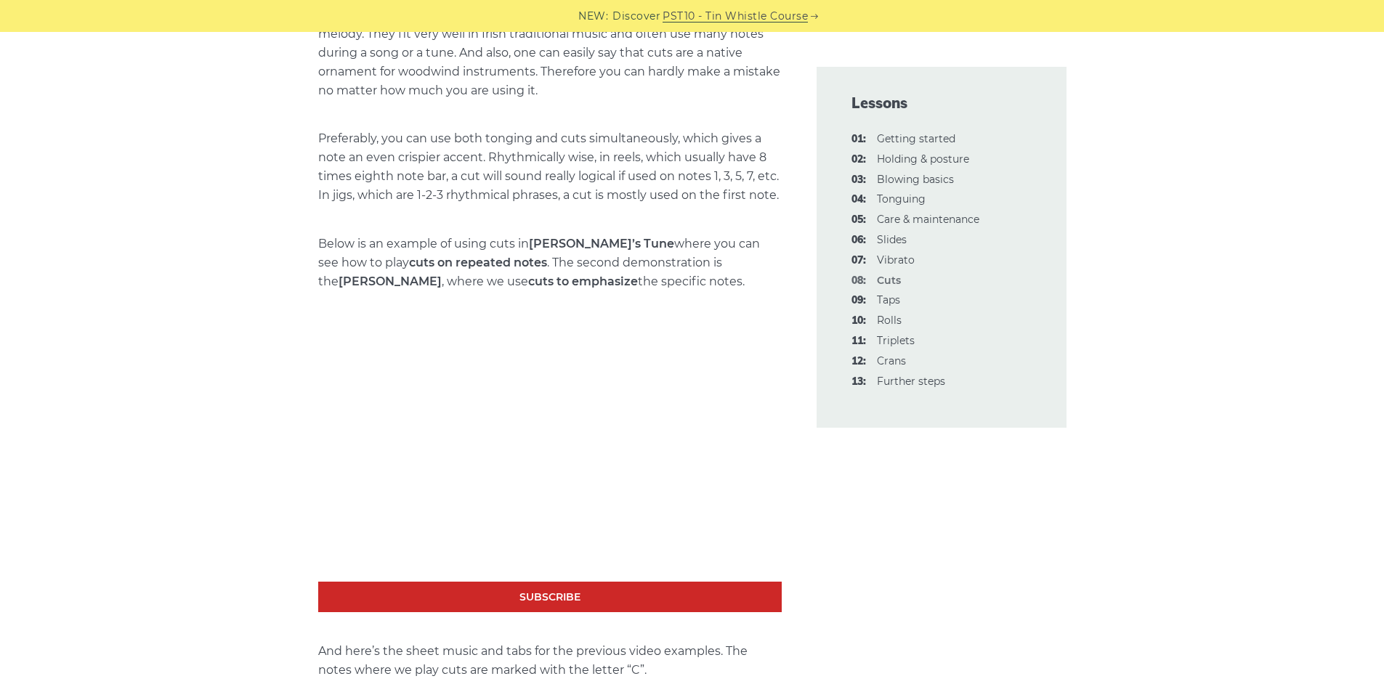
click at [460, 240] on p "Below is an example of using cuts in Chanter’s Tune where you can see how to pl…" at bounding box center [549, 263] width 463 height 57
click at [427, 197] on p "Preferably, you can use both tonging and cuts simultaneously, which gives a not…" at bounding box center [549, 167] width 463 height 76
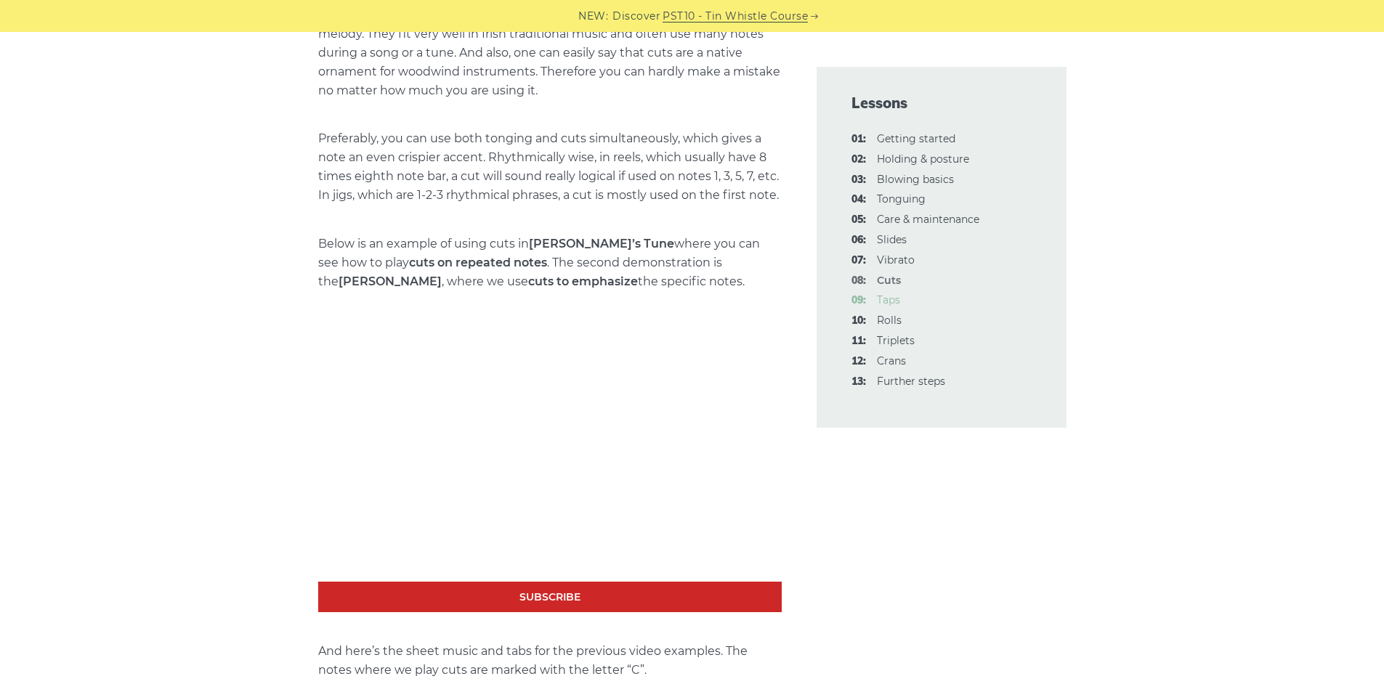
click at [892, 301] on link "09: Taps" at bounding box center [888, 299] width 23 height 13
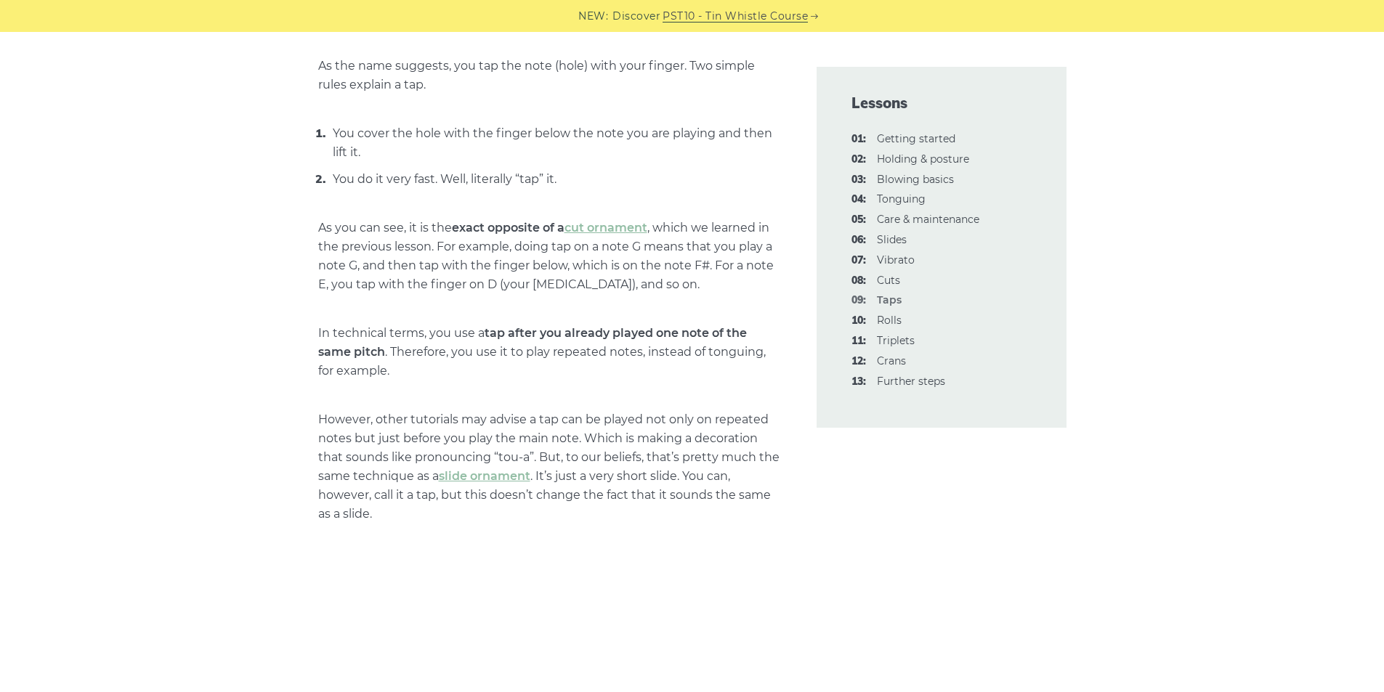
scroll to position [872, 0]
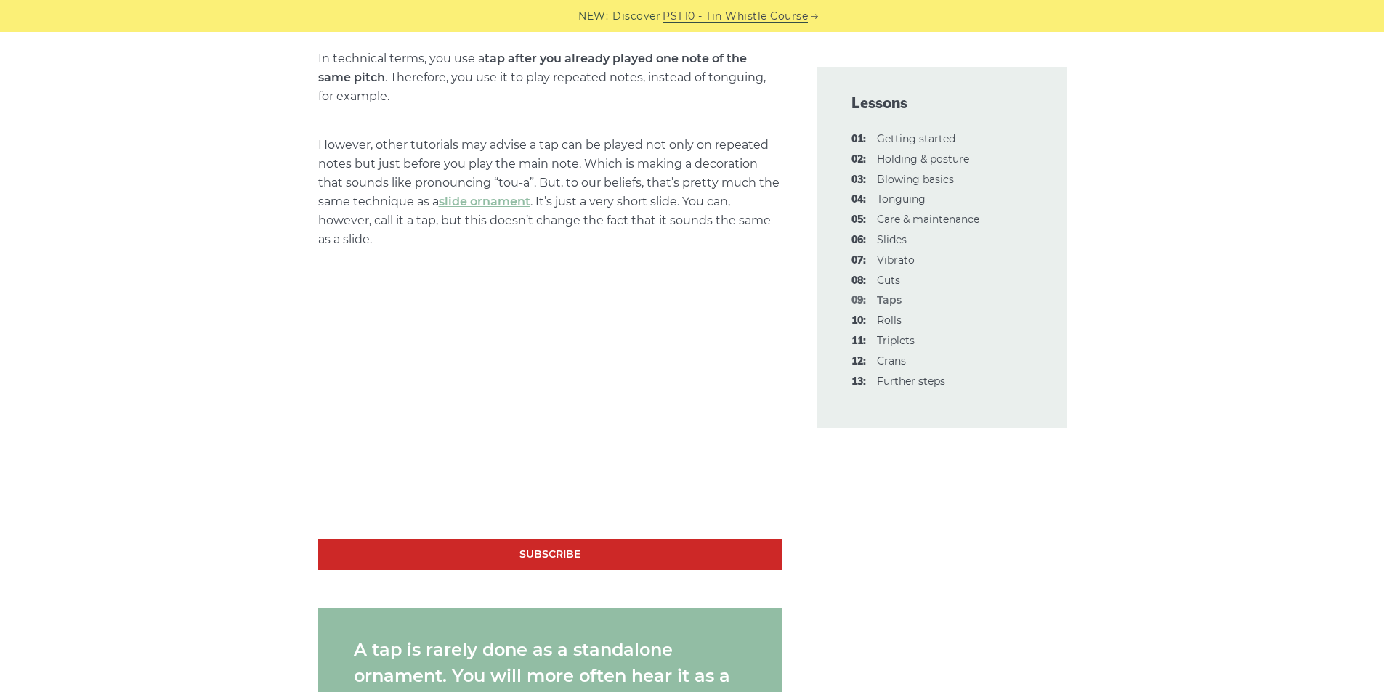
click at [357, 169] on p "However, other tutorials may advise a tap can be played not only on repeated no…" at bounding box center [549, 192] width 463 height 113
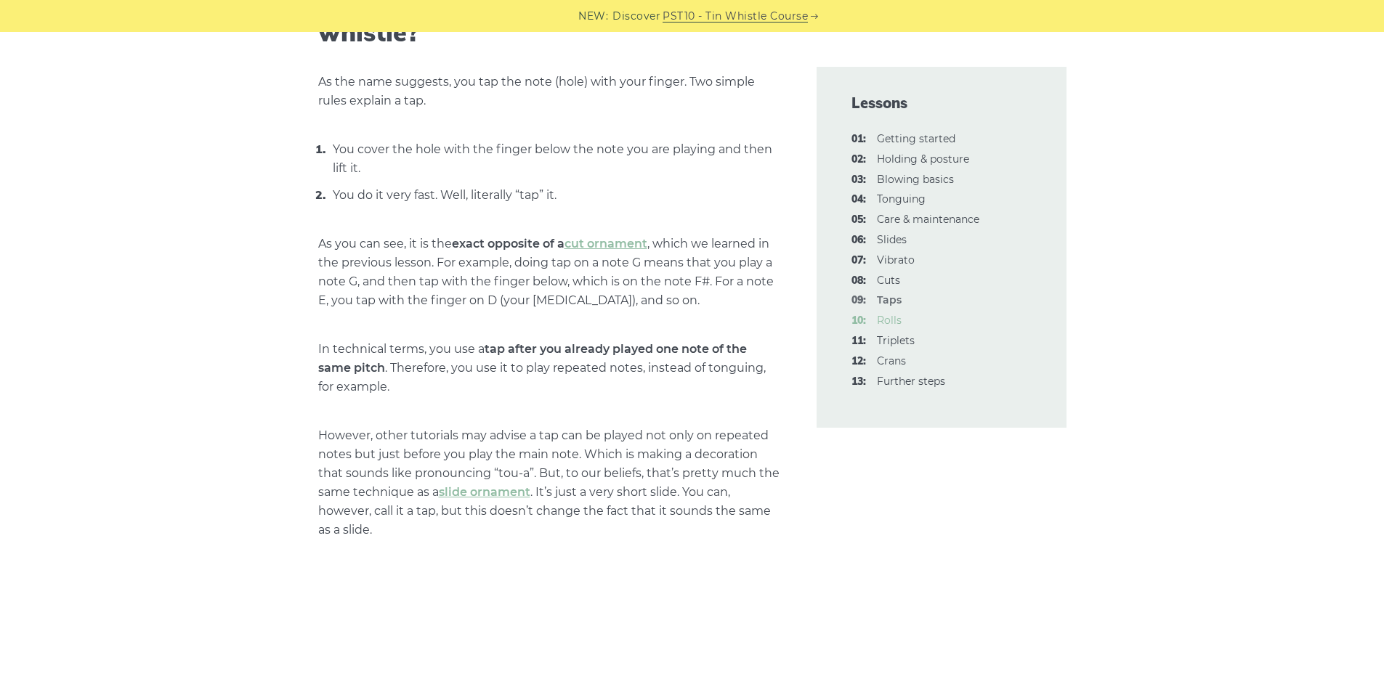
click at [877, 316] on link "10: Rolls" at bounding box center [889, 320] width 25 height 13
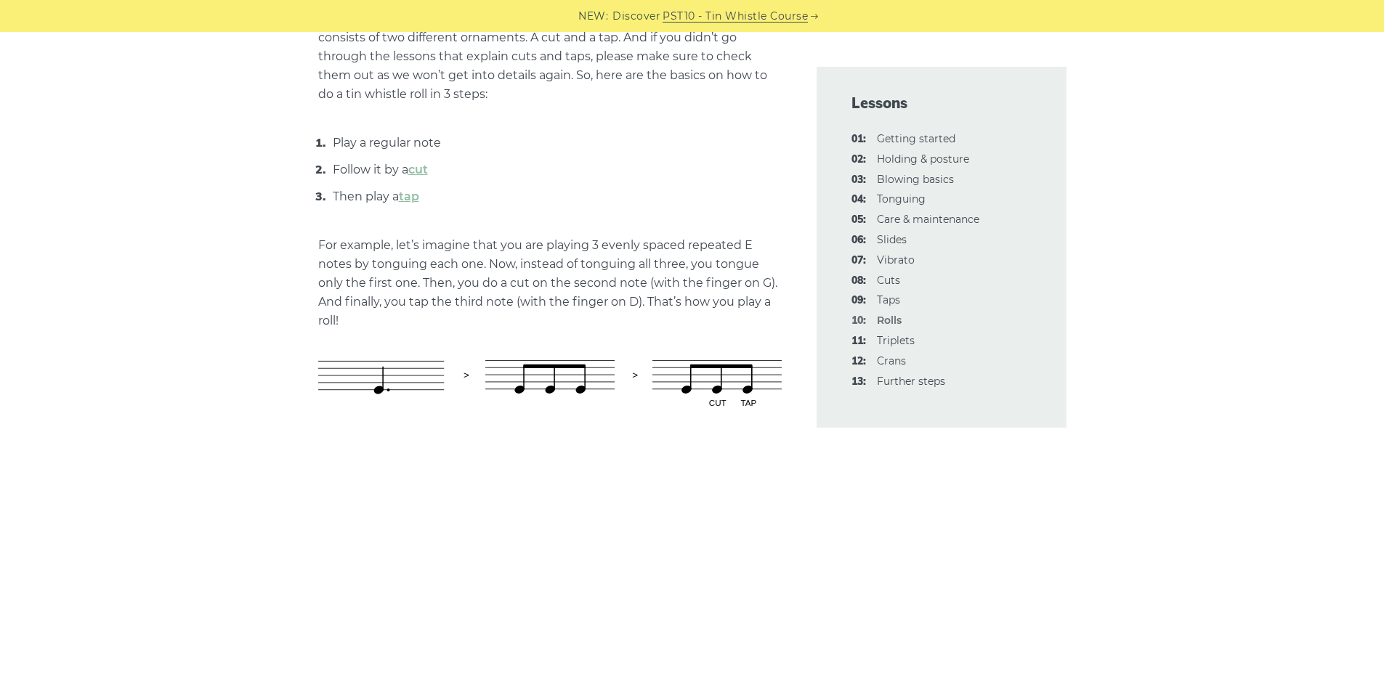
scroll to position [872, 0]
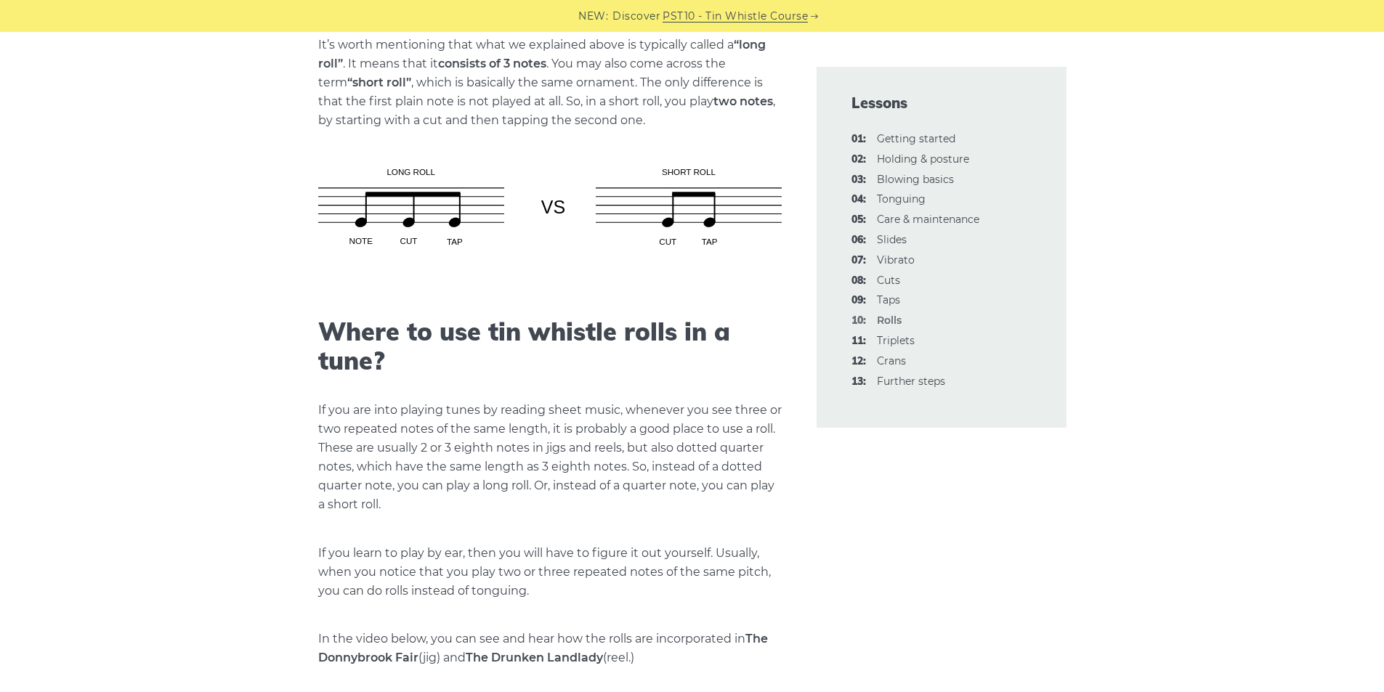
click at [539, 325] on h2 "Where to use tin whistle rolls in a tune?" at bounding box center [549, 347] width 463 height 60
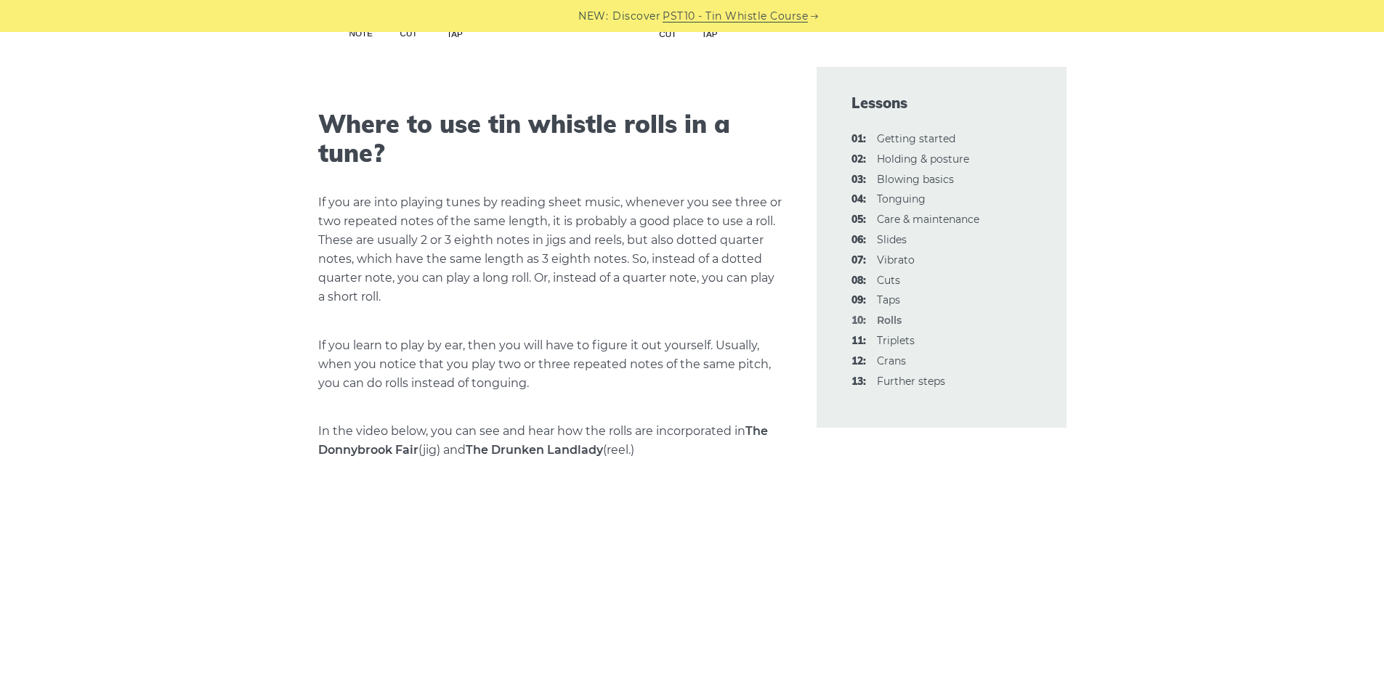
scroll to position [1889, 0]
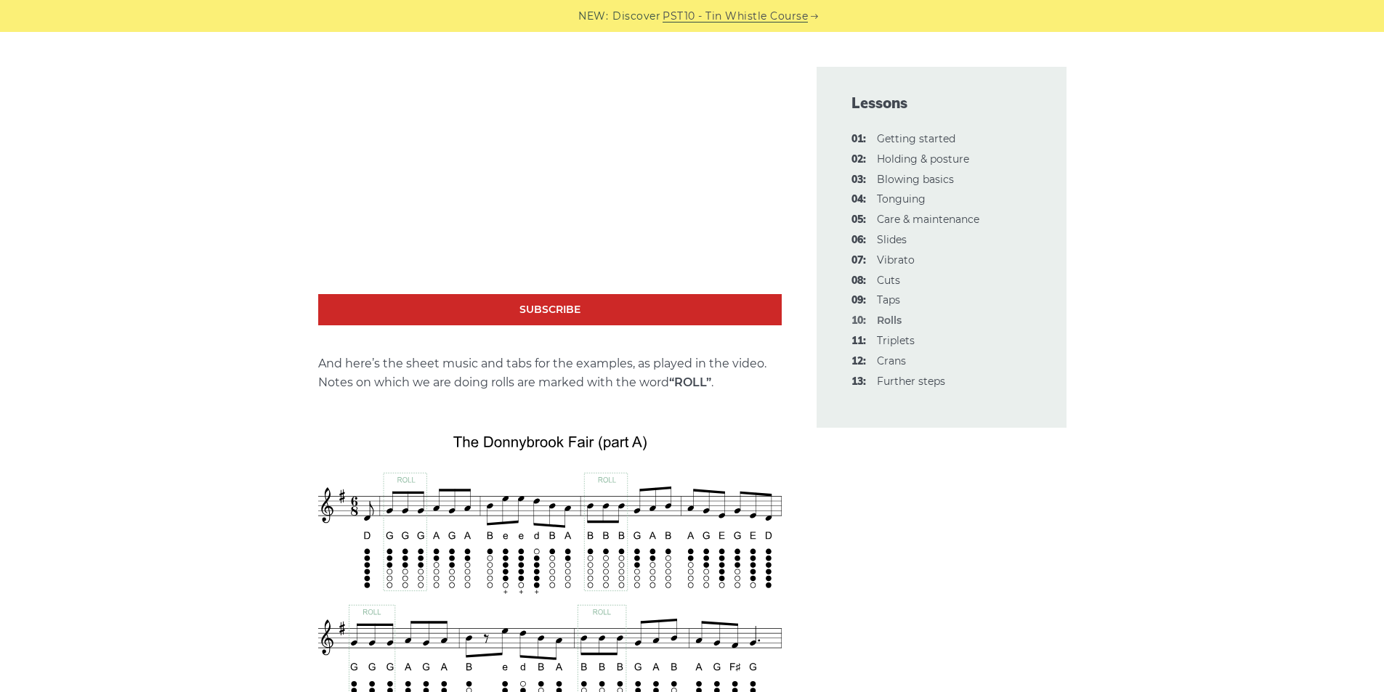
scroll to position [2034, 0]
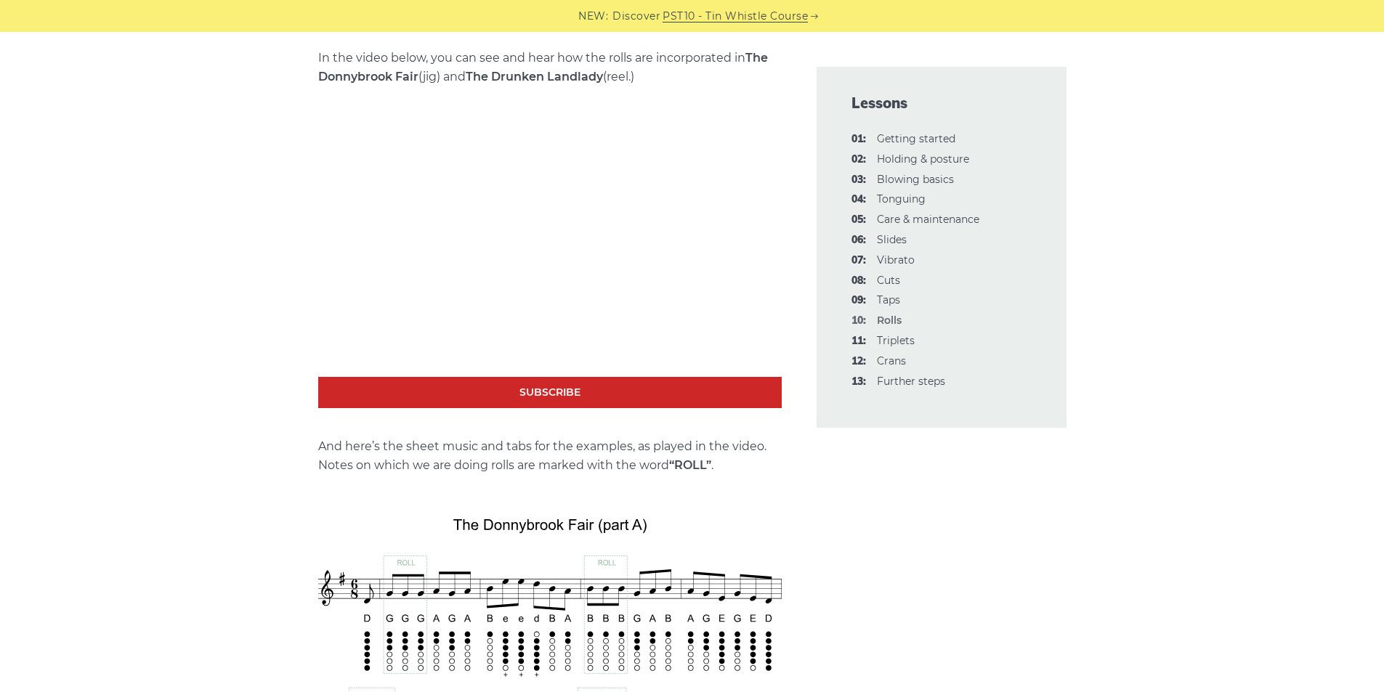
click at [898, 339] on link "11: Triplets" at bounding box center [896, 340] width 38 height 13
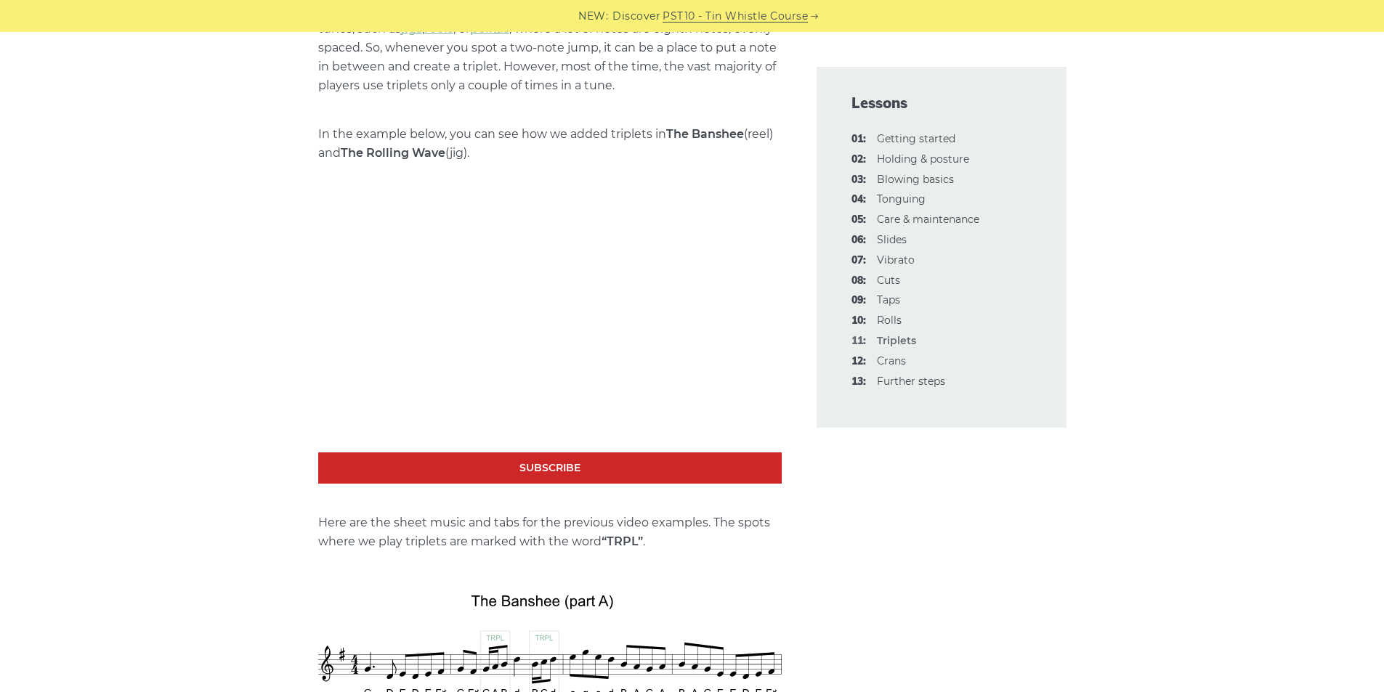
scroll to position [1453, 0]
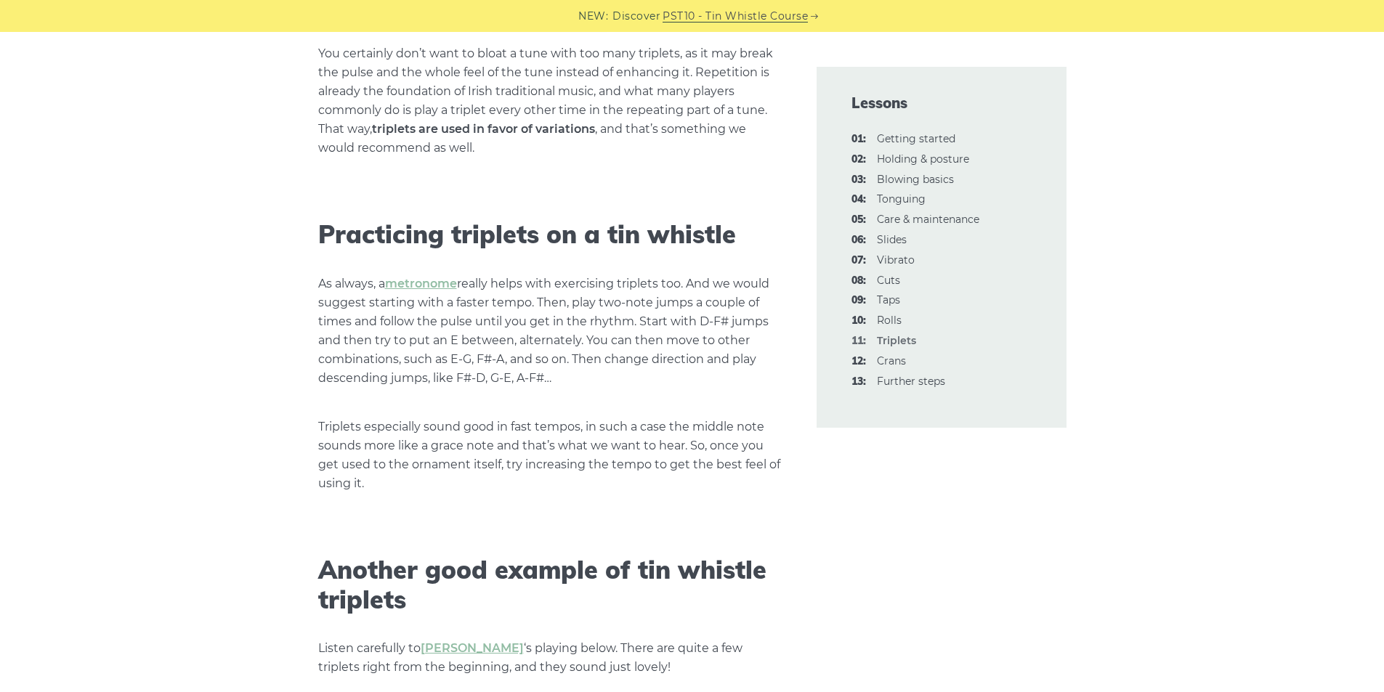
scroll to position [2179, 0]
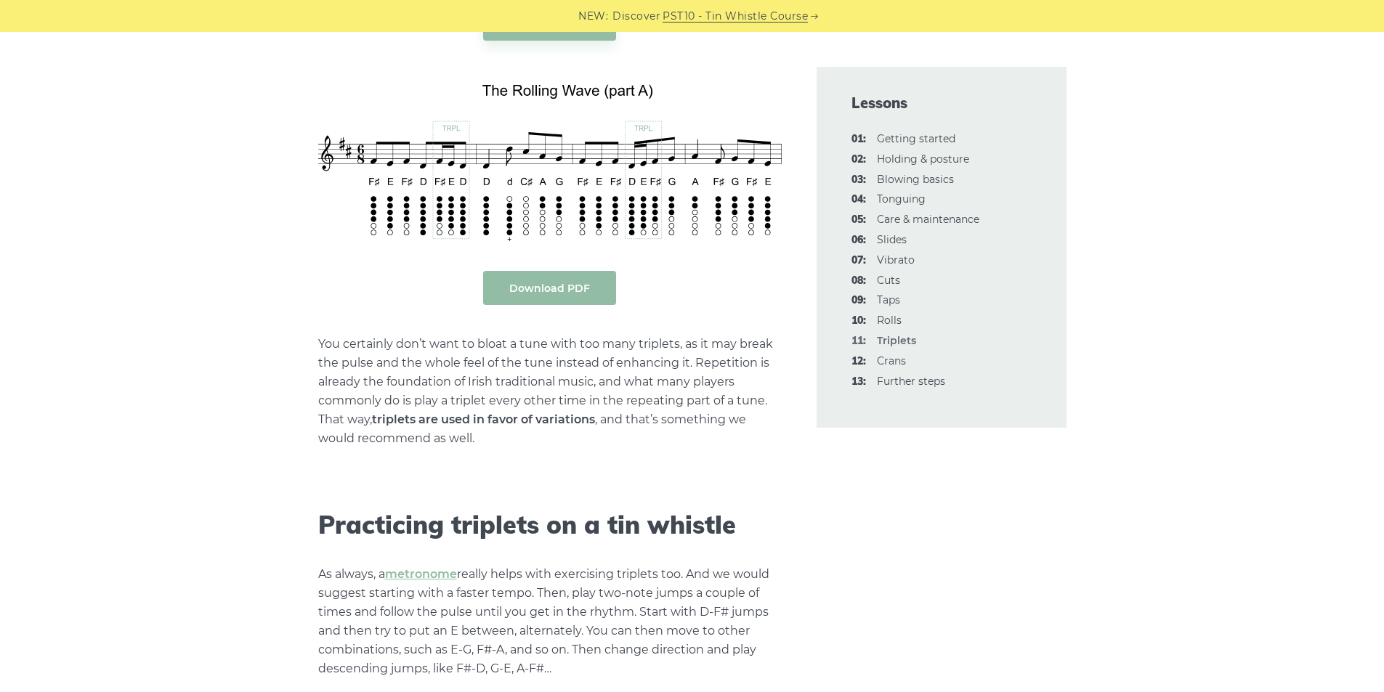
click at [522, 280] on body "NEW: Discover PST10 - Tin Whistle Course Lessons Fingering Charts Tabs & Notes …" at bounding box center [692, 308] width 1384 height 4975
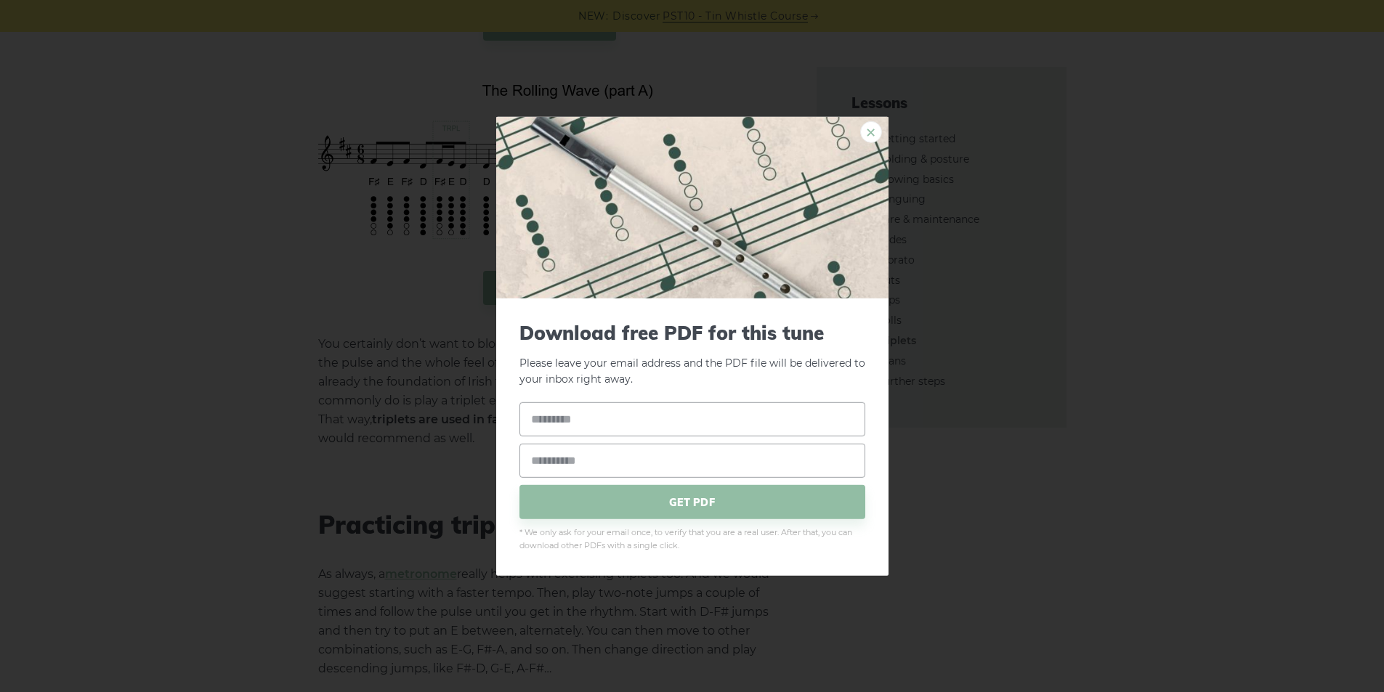
click at [865, 128] on link "×" at bounding box center [871, 132] width 22 height 22
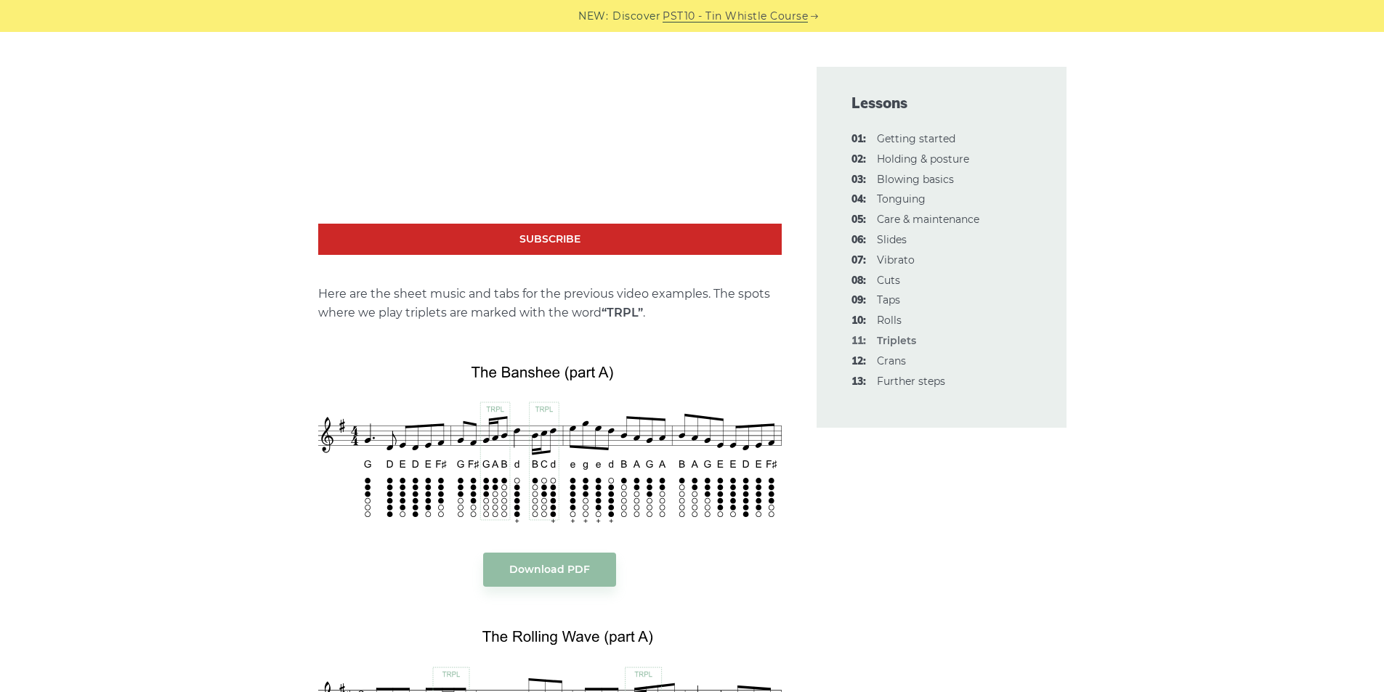
scroll to position [1598, 0]
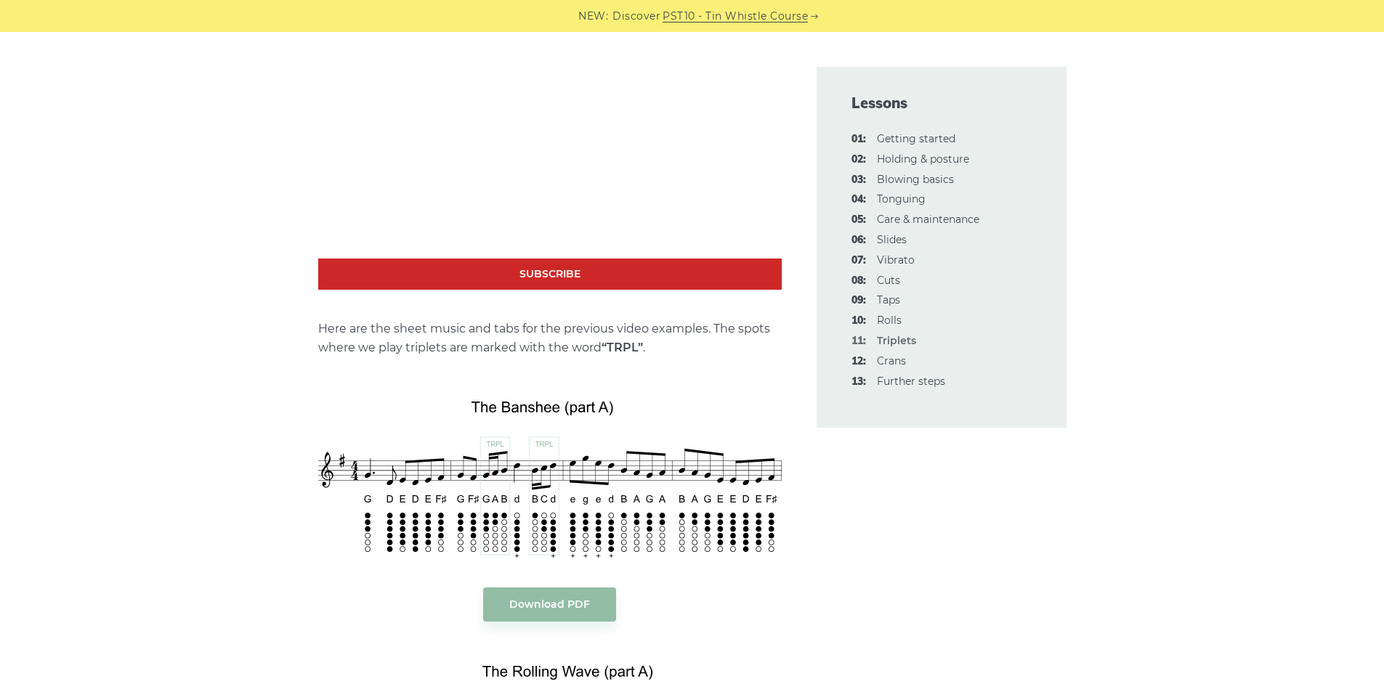
click at [159, 262] on div "This lesson is about triplets, an ornament that slightly differs in its type fr…" at bounding box center [692, 674] width 1384 height 3713
click at [191, 226] on div "This lesson is about triplets, an ornament that slightly differs in its type fr…" at bounding box center [692, 674] width 1384 height 3713
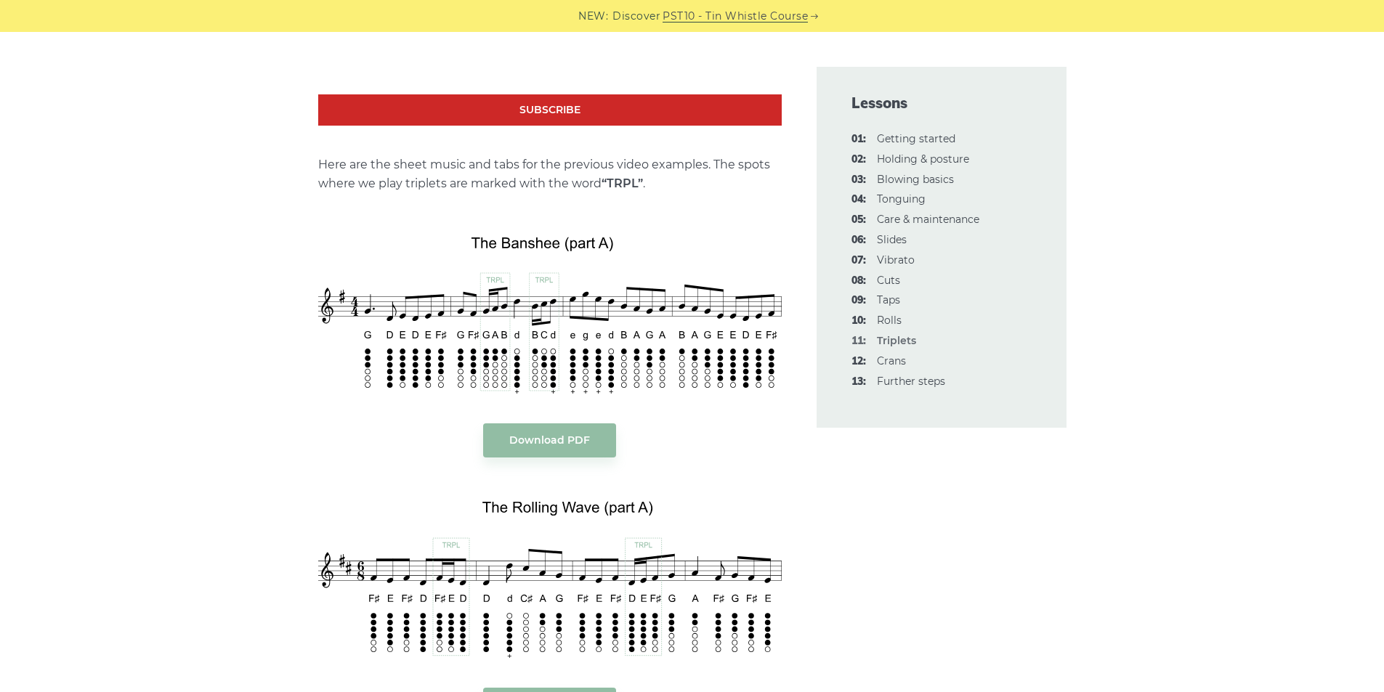
scroll to position [1889, 0]
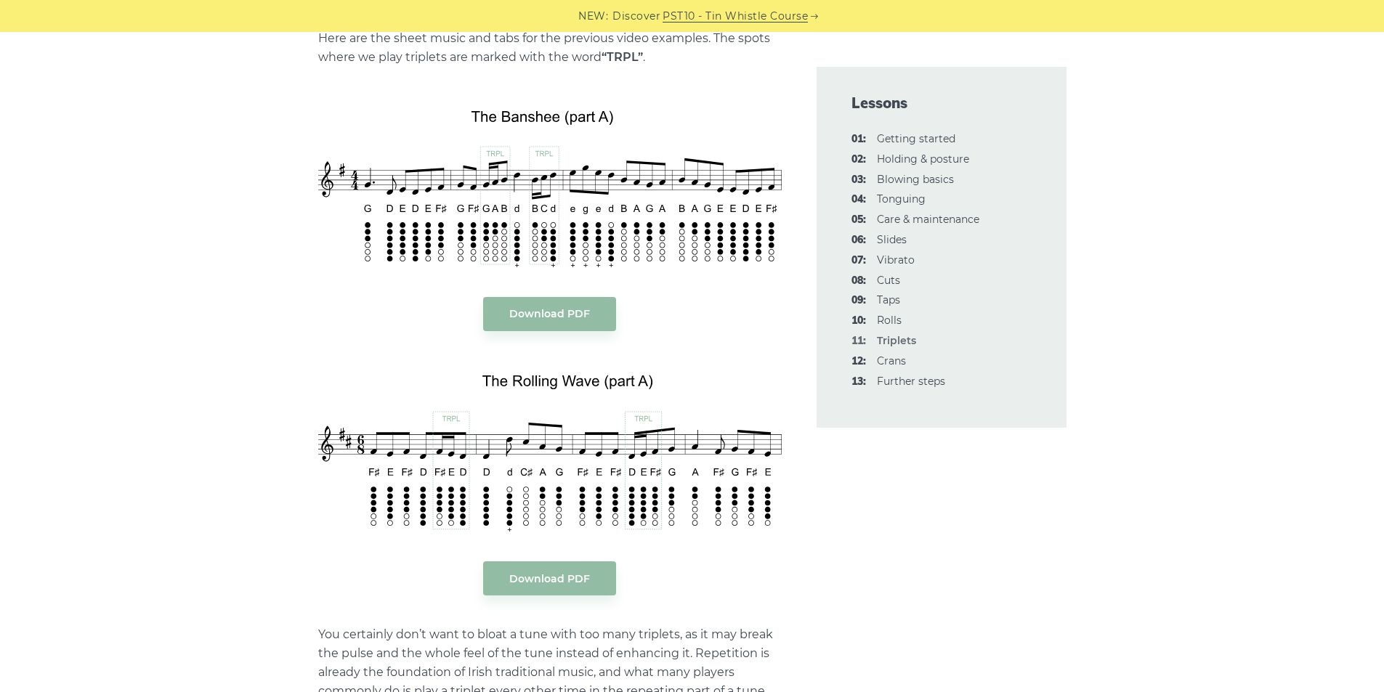
click at [105, 232] on div "This lesson is about triplets, an ornament that slightly differs in its type fr…" at bounding box center [692, 384] width 1384 height 3713
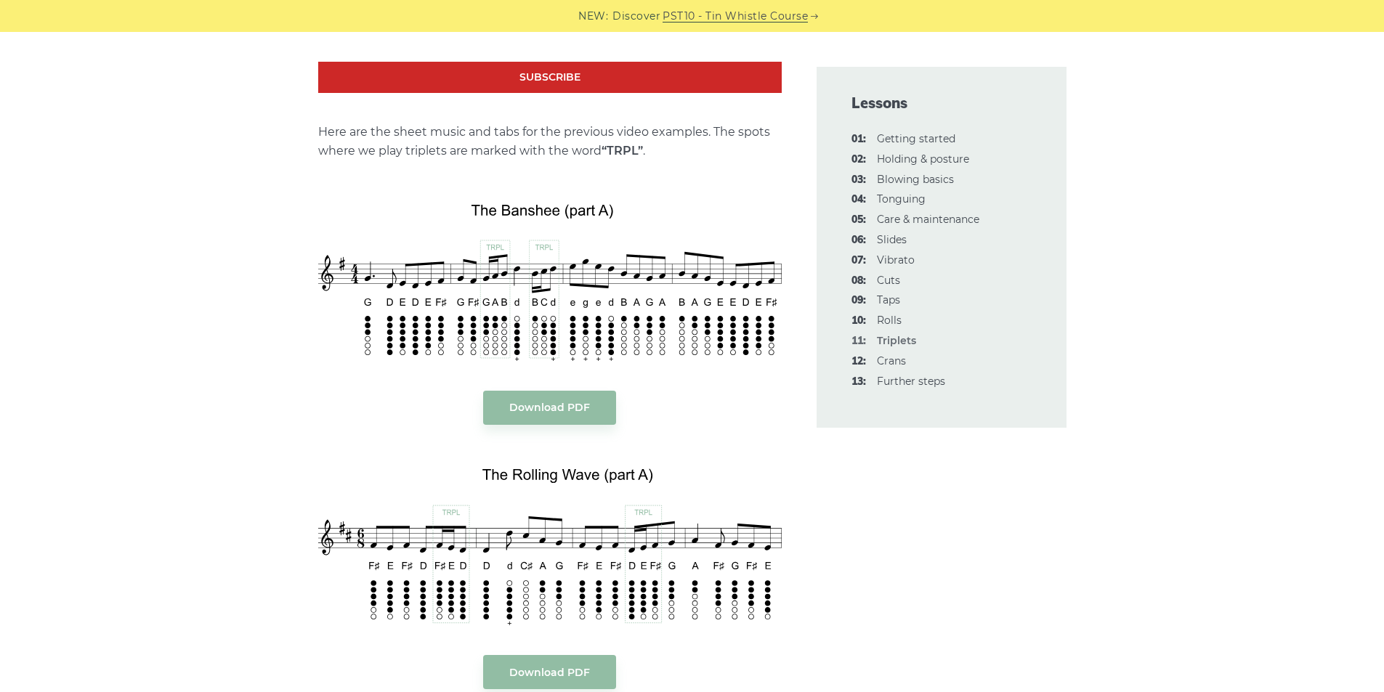
scroll to position [1743, 0]
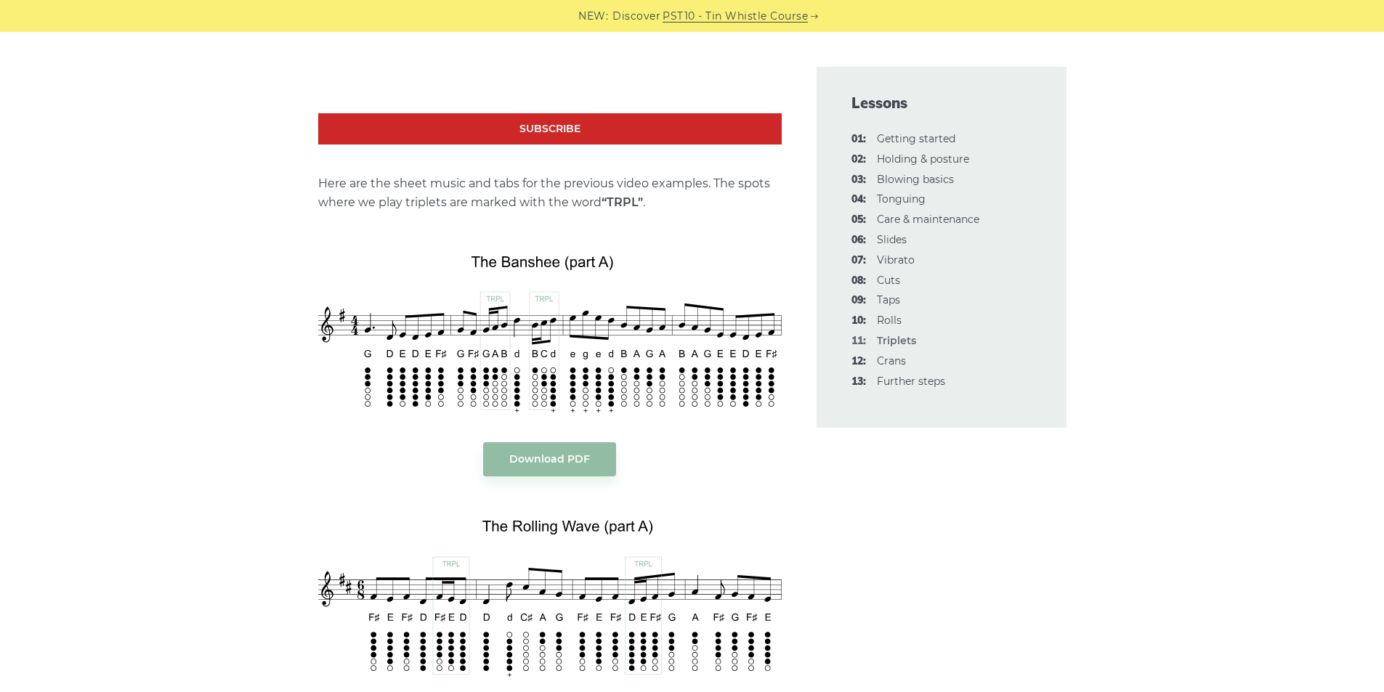
click at [1220, 228] on div "This lesson is about triplets, an ornament that slightly differs in its type fr…" at bounding box center [692, 529] width 1384 height 3713
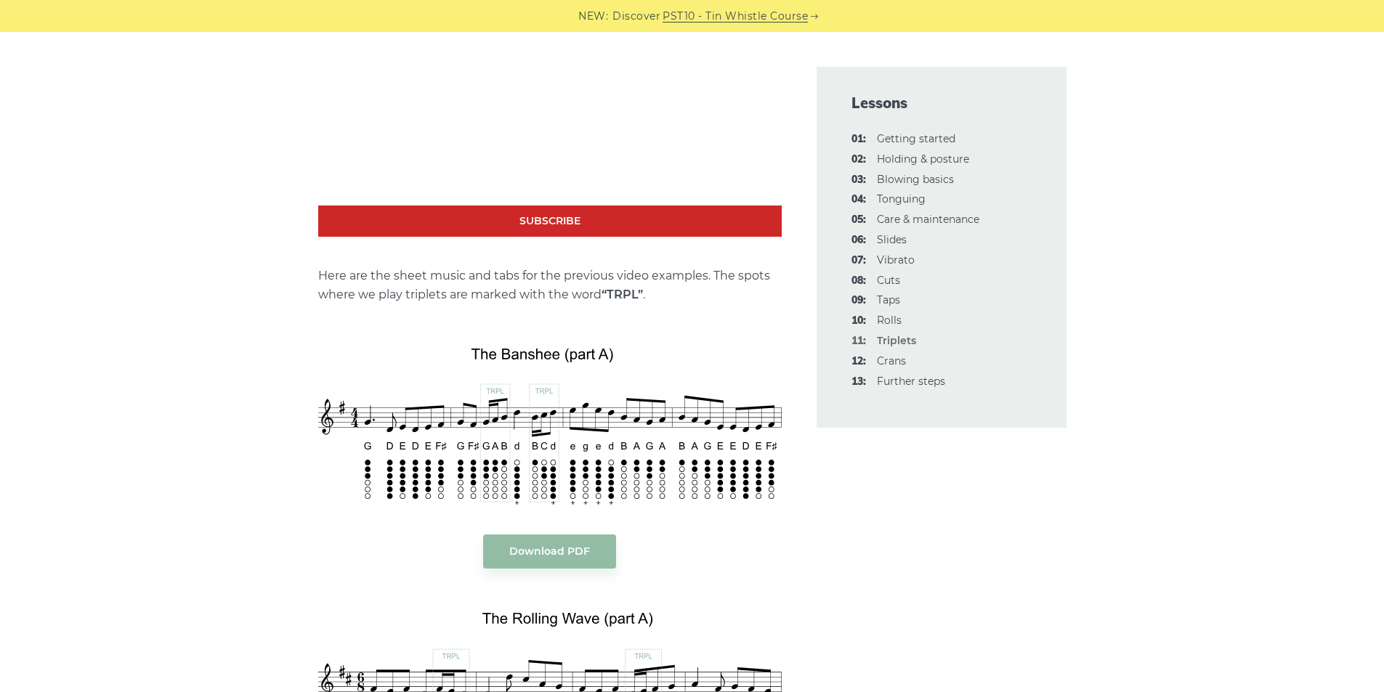
scroll to position [1598, 0]
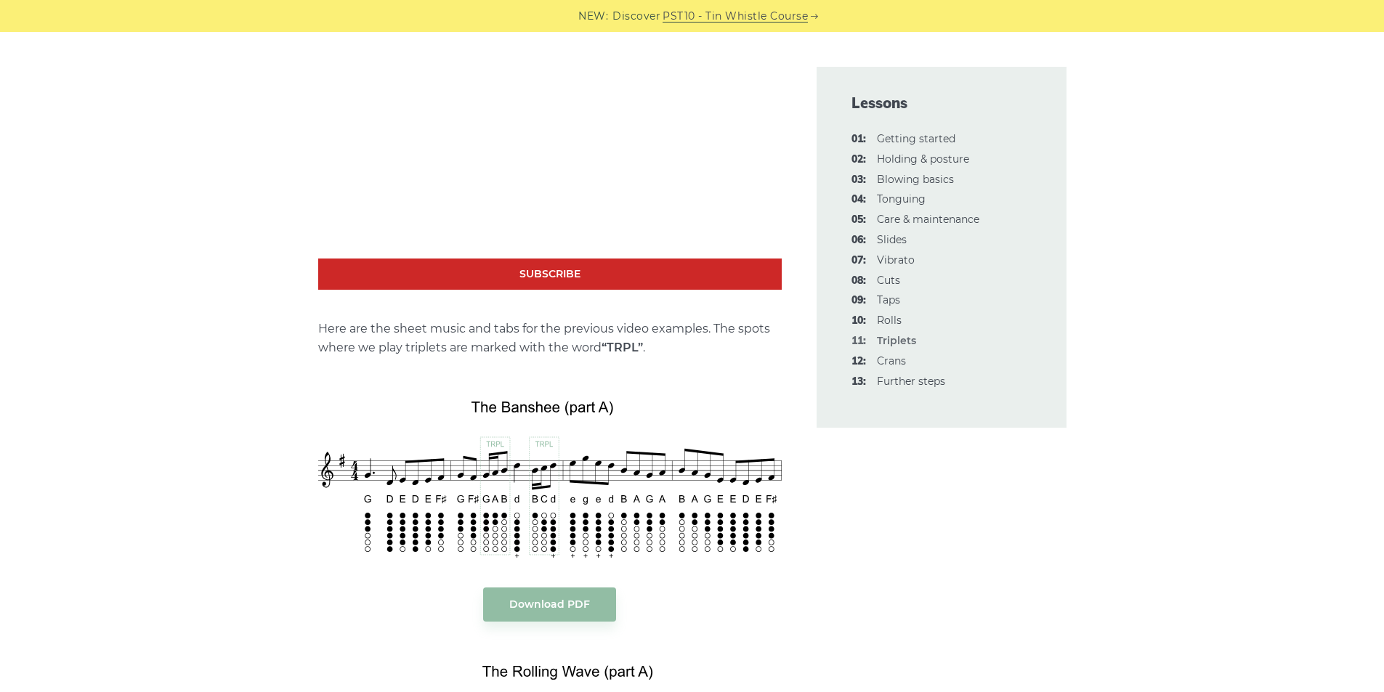
click at [1164, 332] on div "This lesson is about triplets, an ornament that slightly differs in its type fr…" at bounding box center [692, 674] width 1384 height 3713
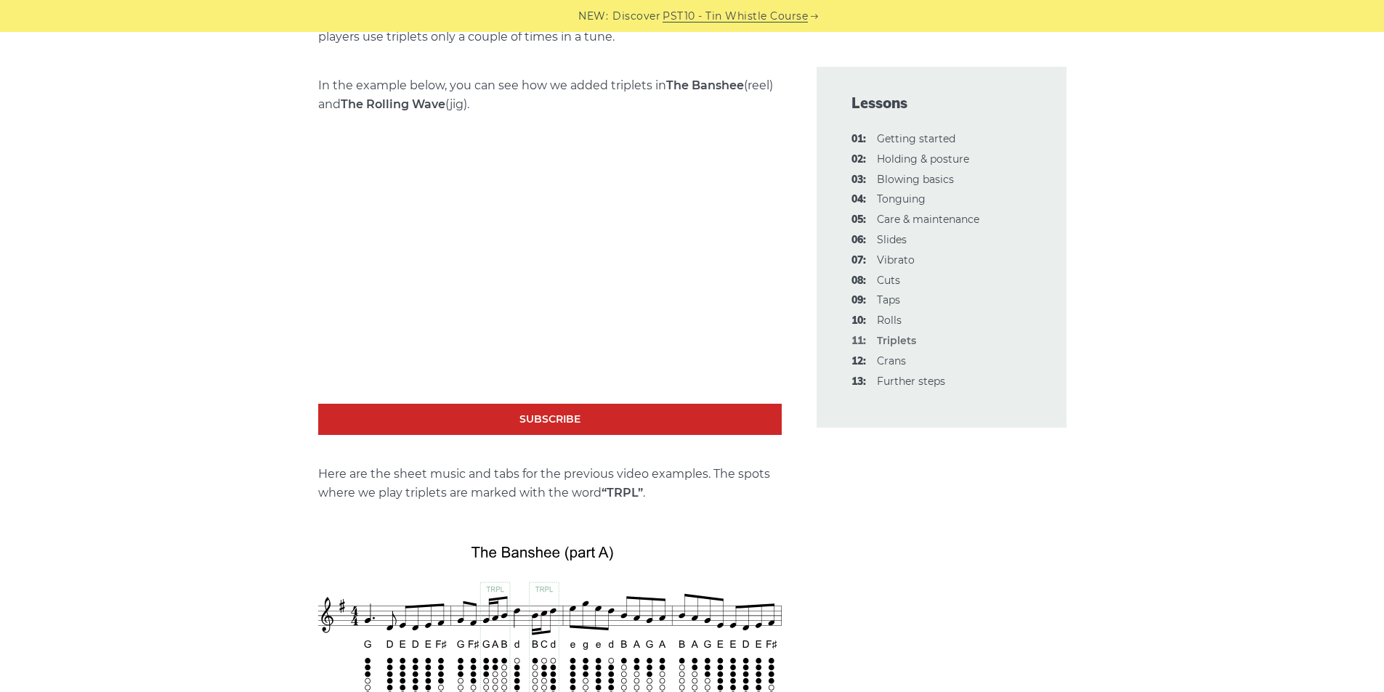
click at [933, 181] on link "03: Blowing basics" at bounding box center [915, 179] width 77 height 13
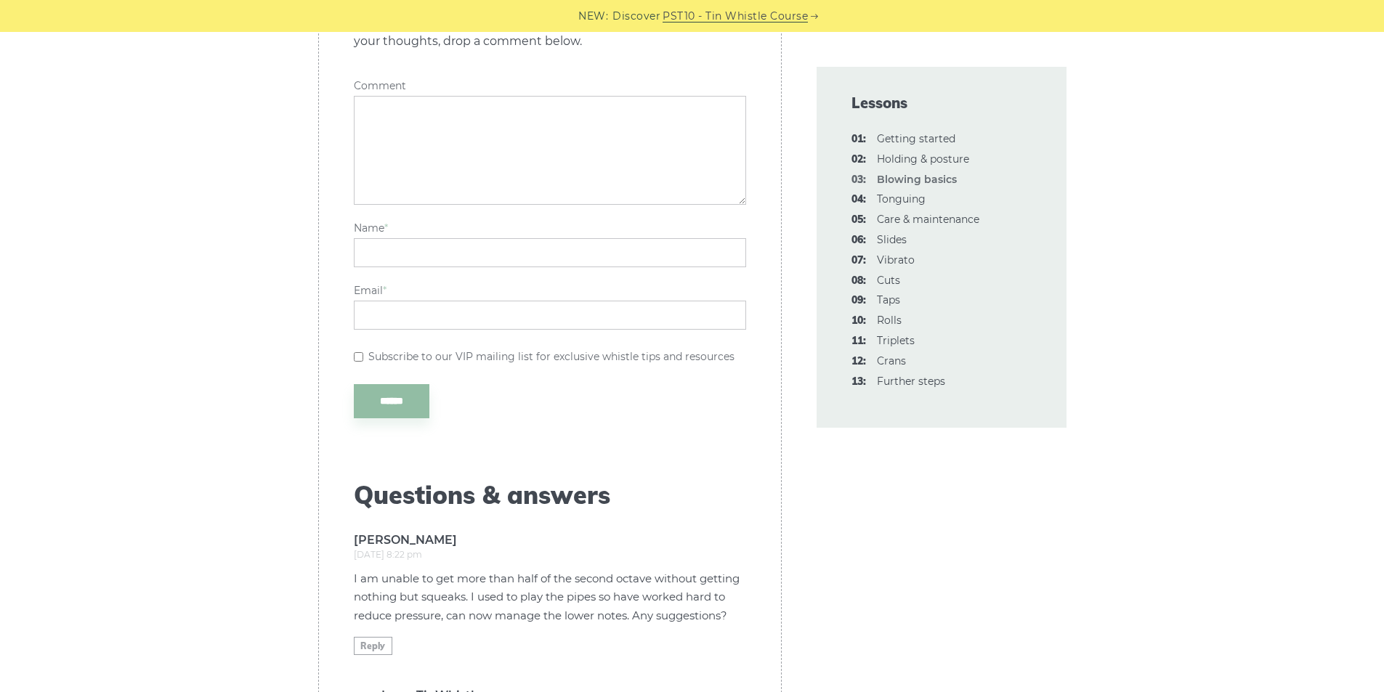
scroll to position [3487, 0]
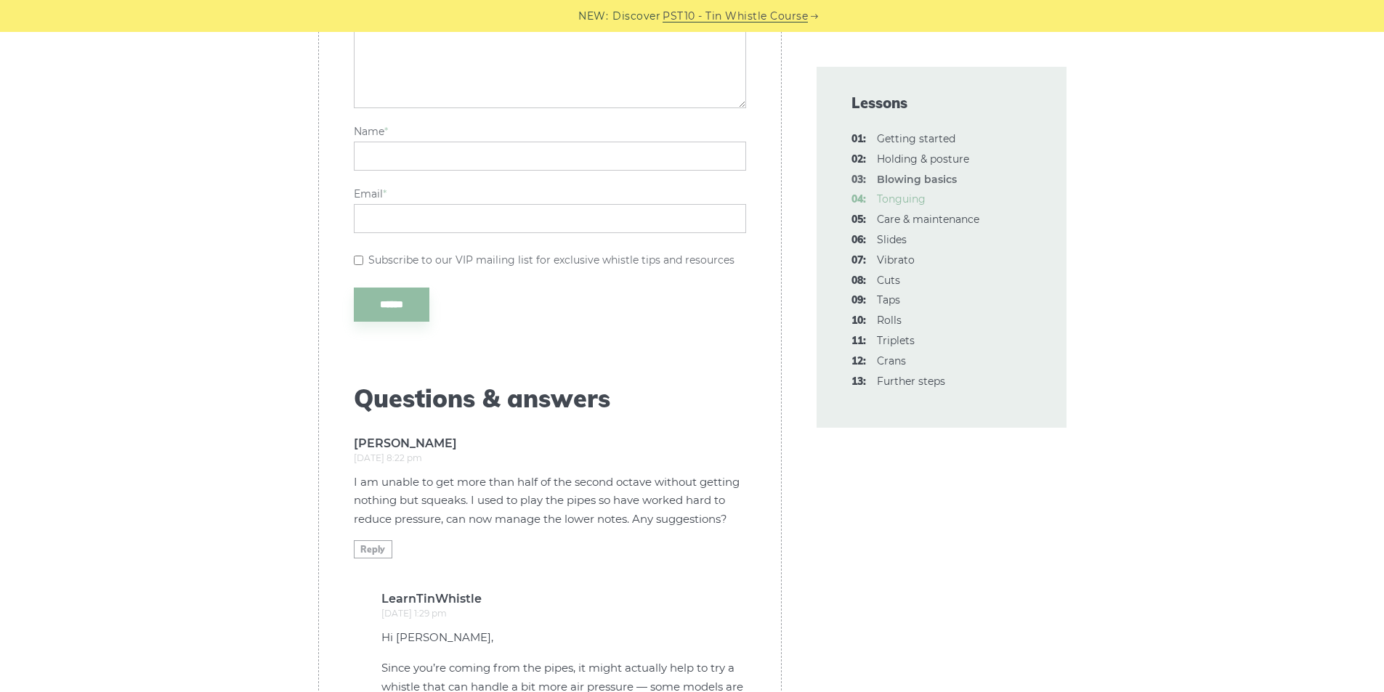
click at [922, 205] on link "04: Tonguing" at bounding box center [901, 198] width 49 height 13
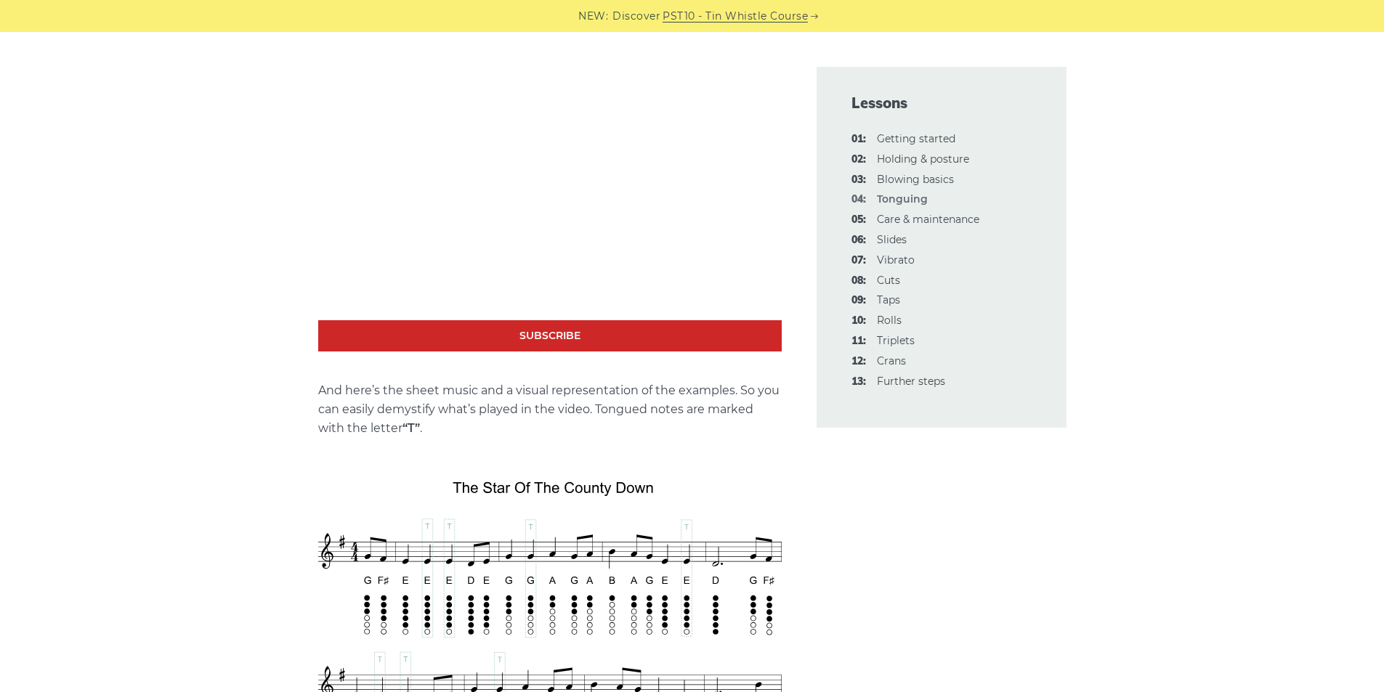
scroll to position [2034, 0]
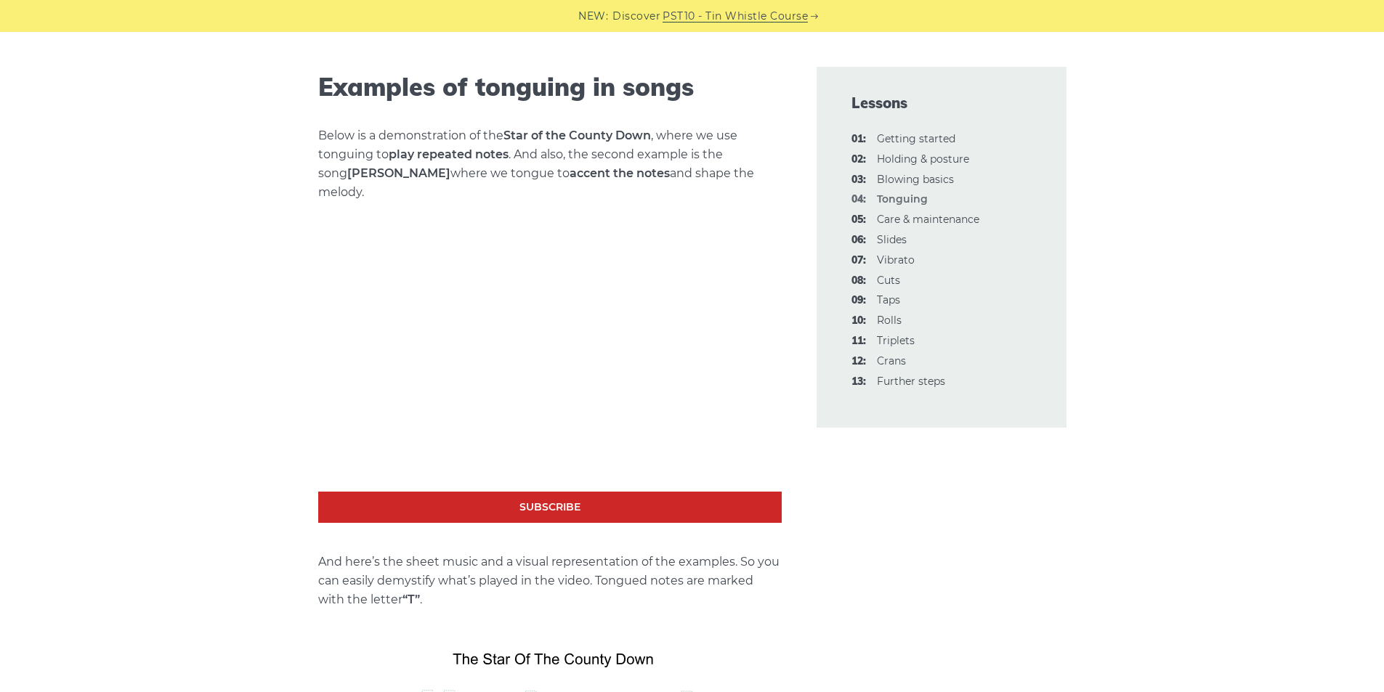
scroll to position [1889, 0]
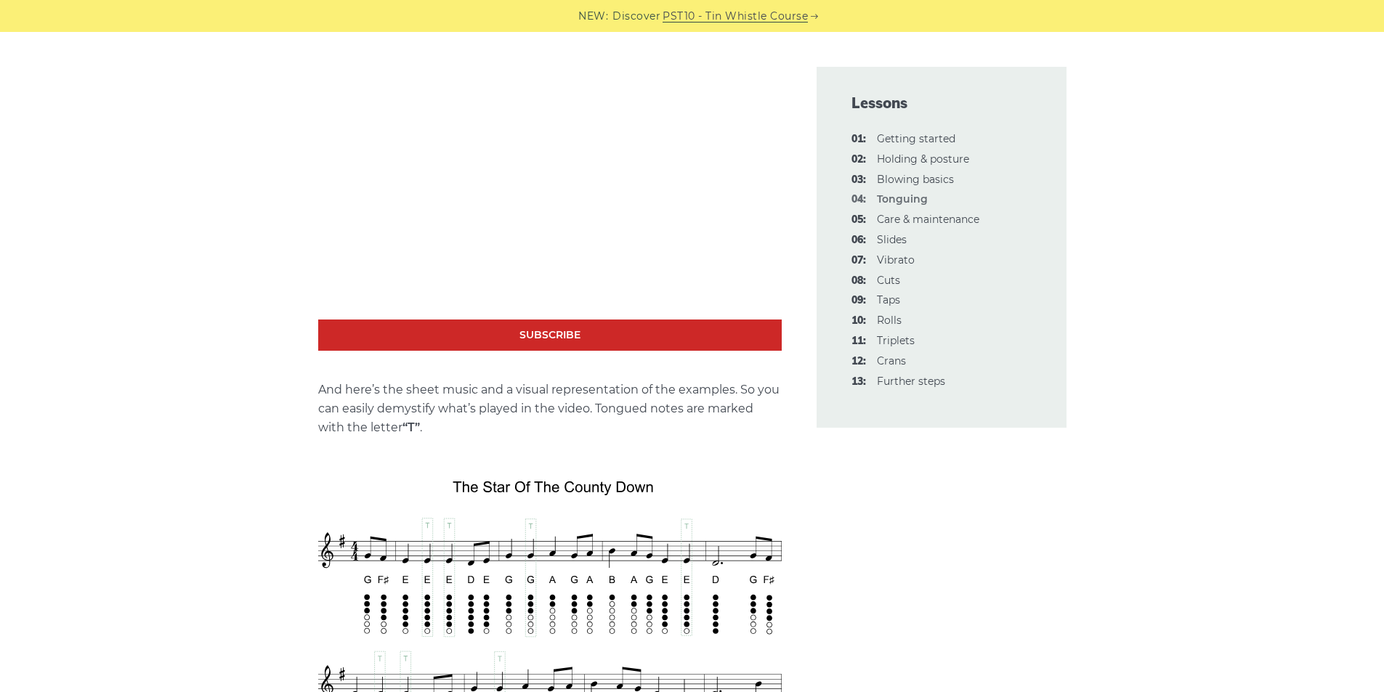
scroll to position [2034, 0]
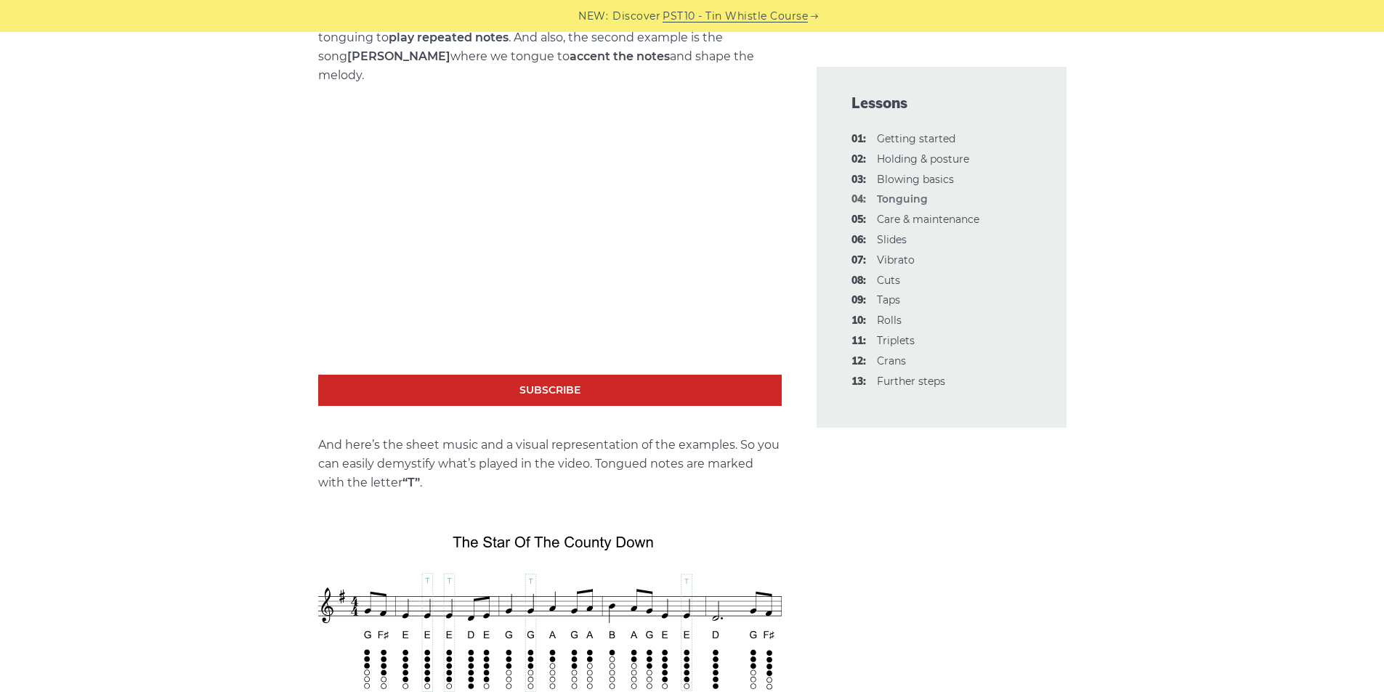
click at [323, 458] on p "And here’s the sheet music and a visual representation of the examples. So you …" at bounding box center [549, 464] width 463 height 57
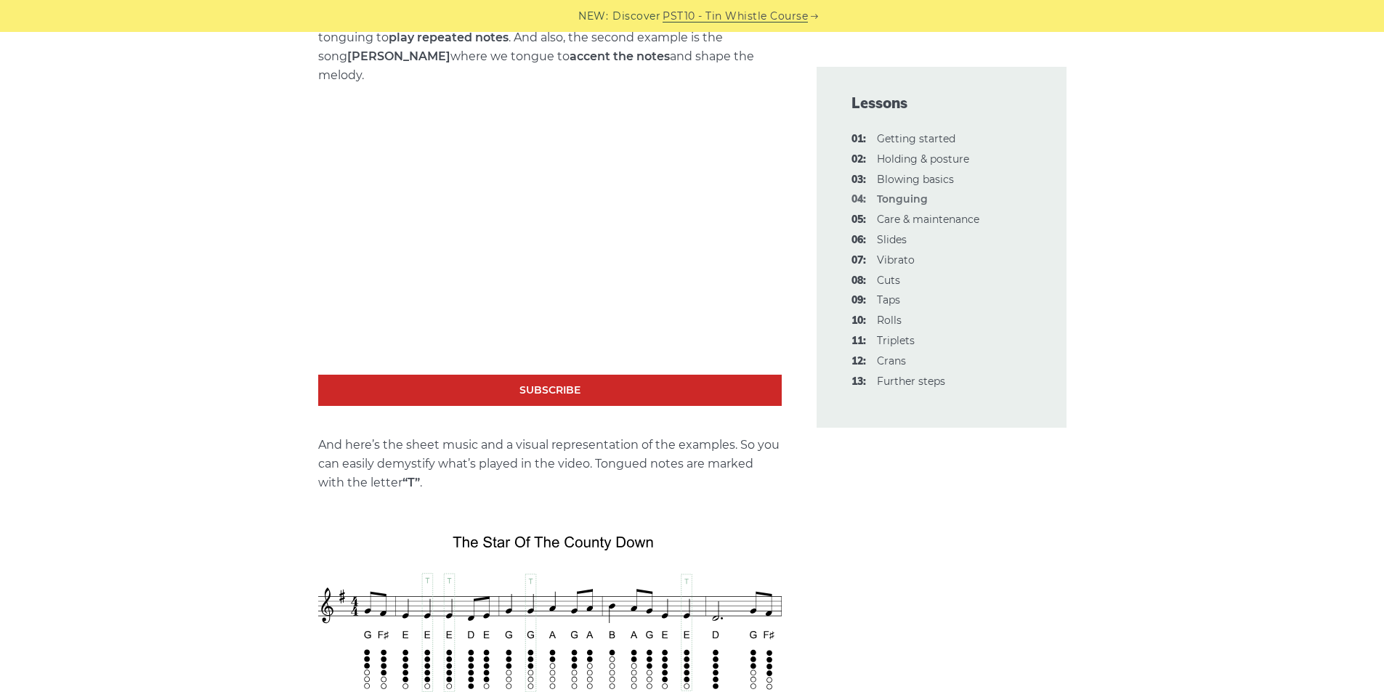
click at [462, 450] on p "And here’s the sheet music and a visual representation of the examples. So you …" at bounding box center [549, 464] width 463 height 57
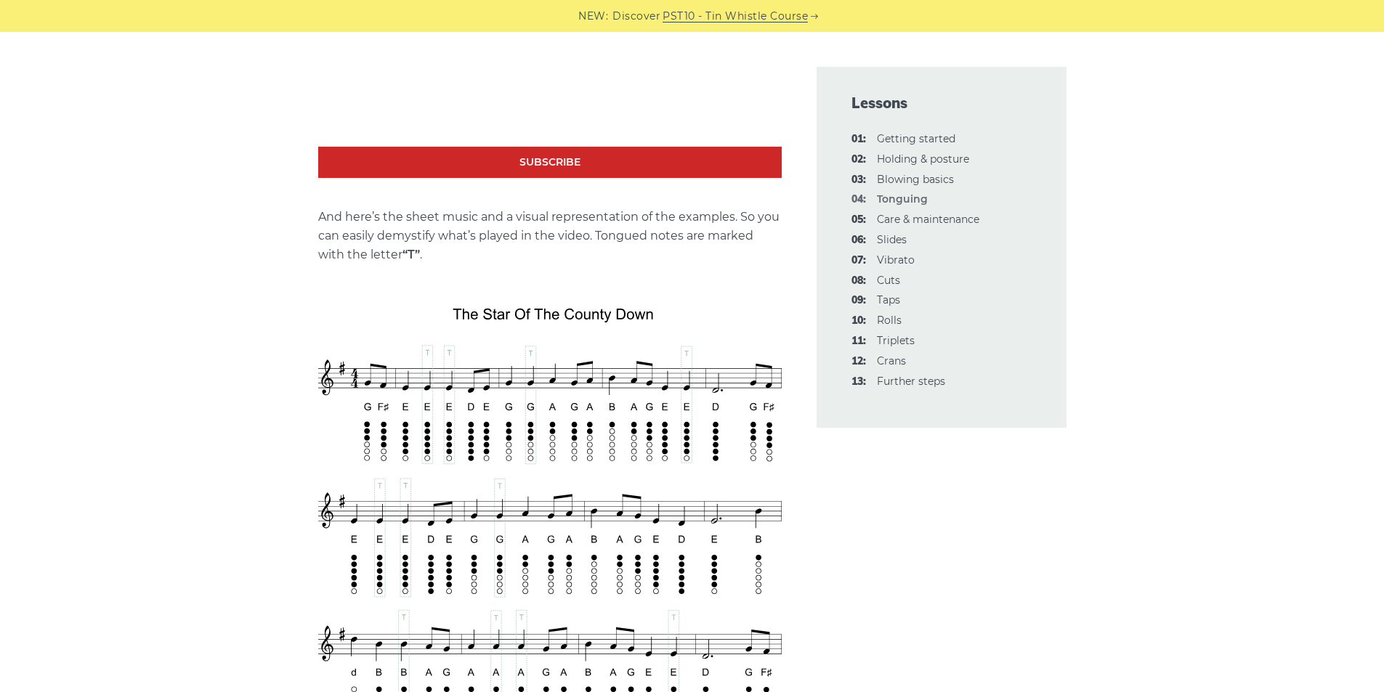
scroll to position [2324, 0]
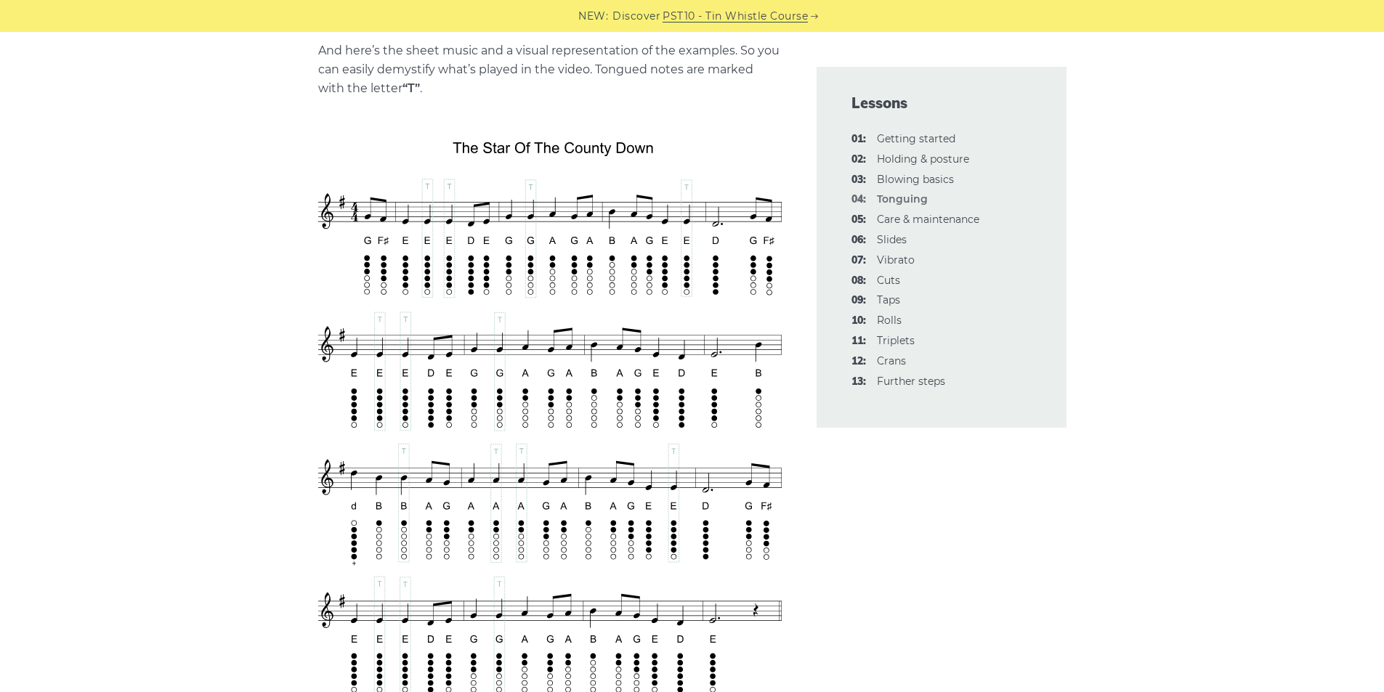
scroll to position [2615, 0]
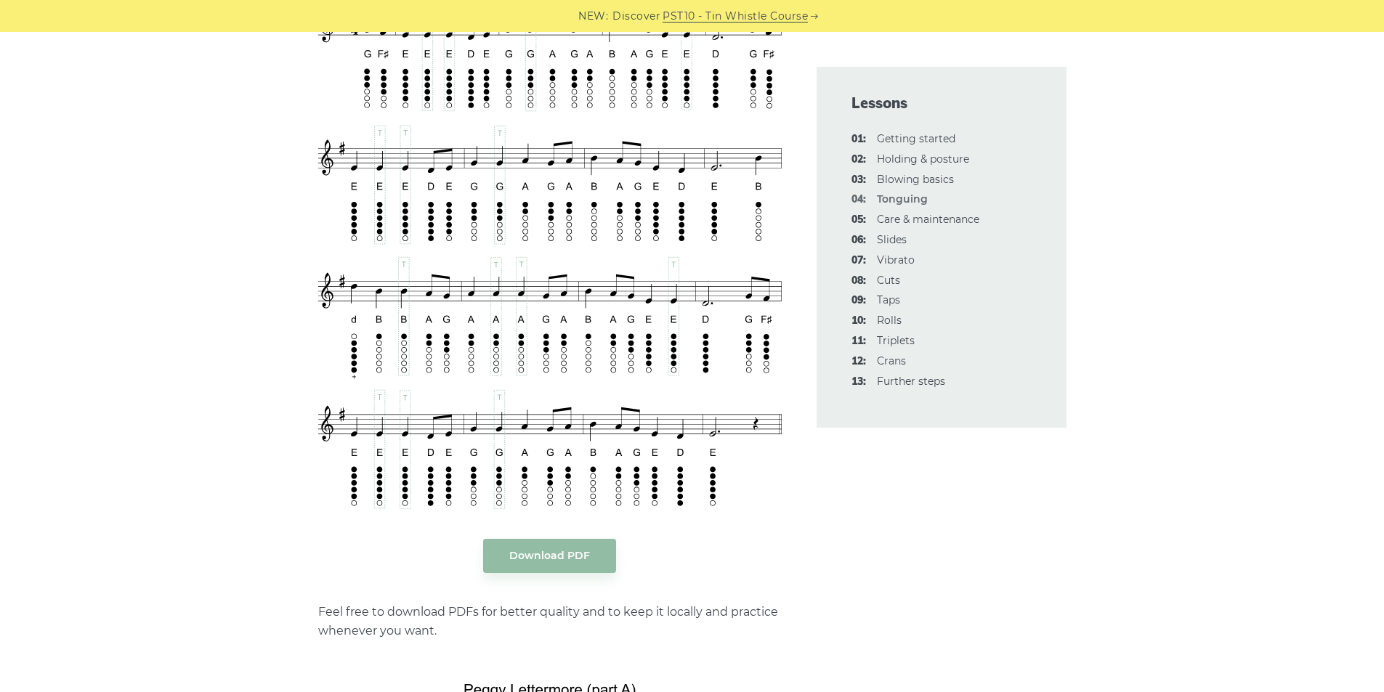
click at [191, 450] on div "In this lesson, talk about how (and where) to properly use your tongue while pl…" at bounding box center [692, 541] width 1384 height 5480
click at [240, 142] on div "In this lesson, talk about how (and where) to properly use your tongue while pl…" at bounding box center [692, 541] width 1384 height 5480
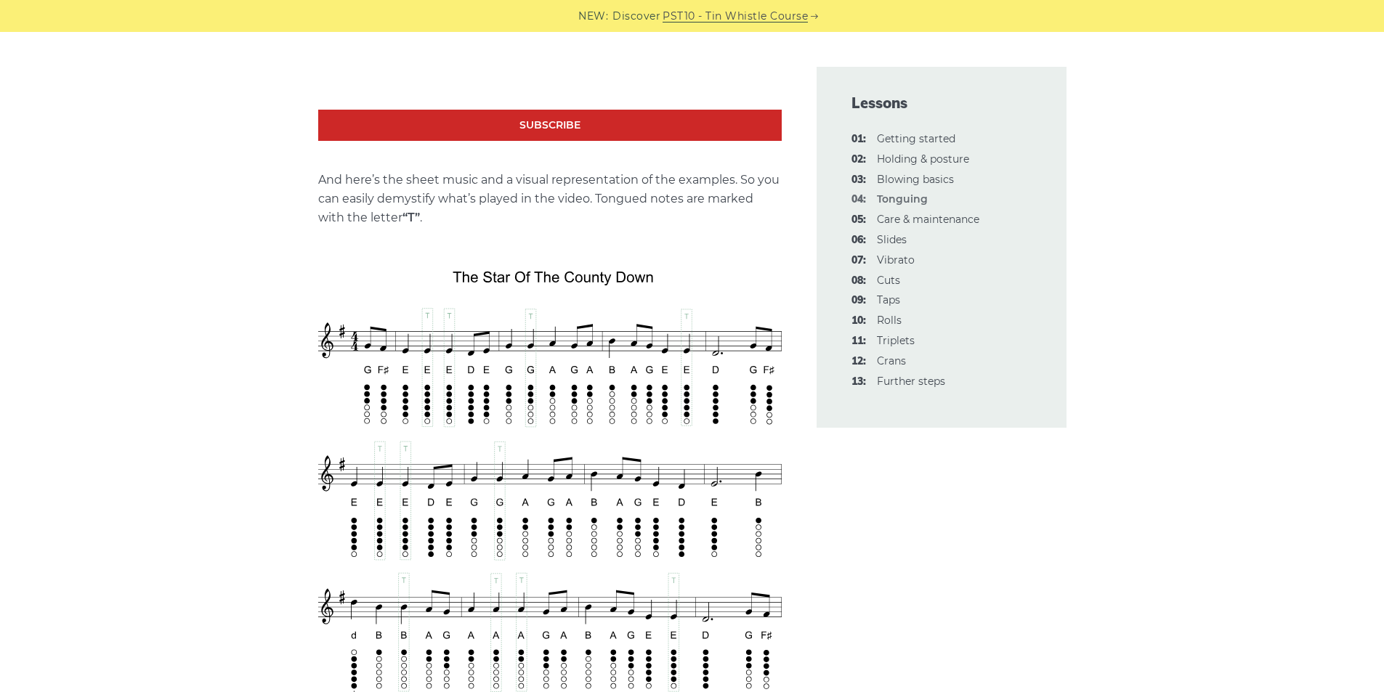
scroll to position [2324, 0]
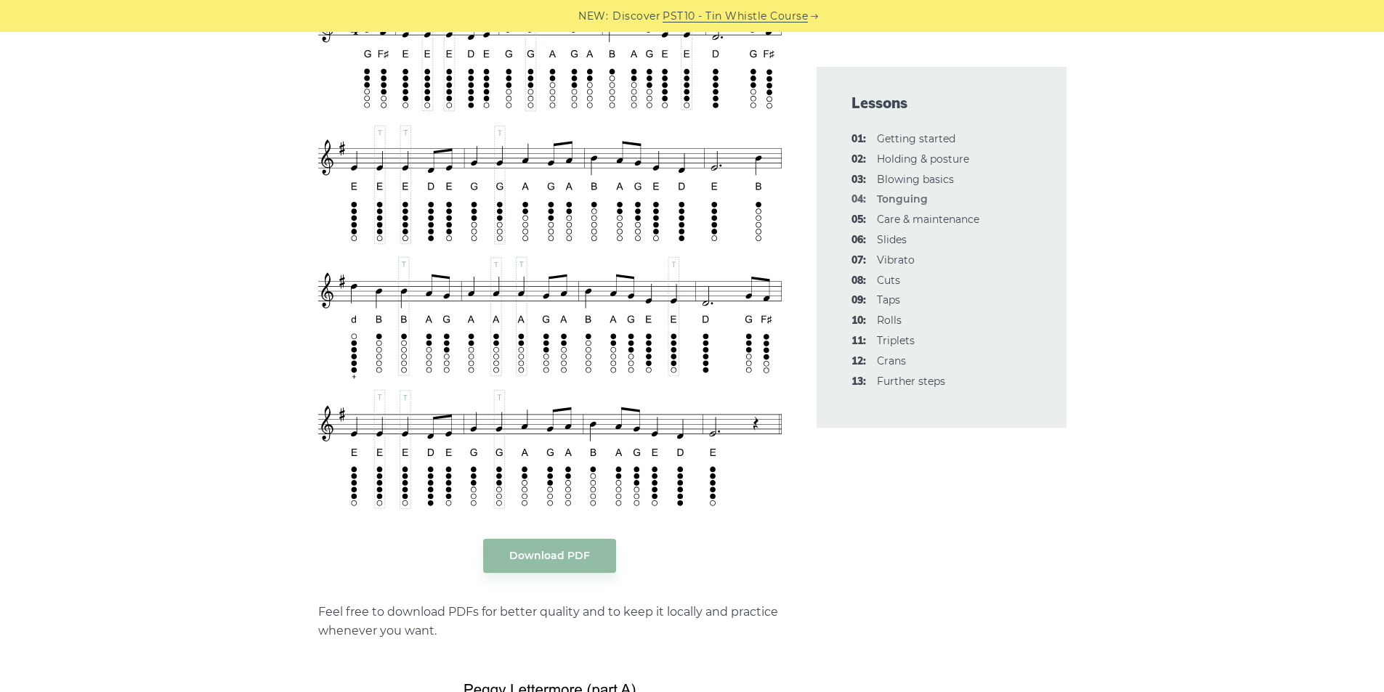
scroll to position [2470, 0]
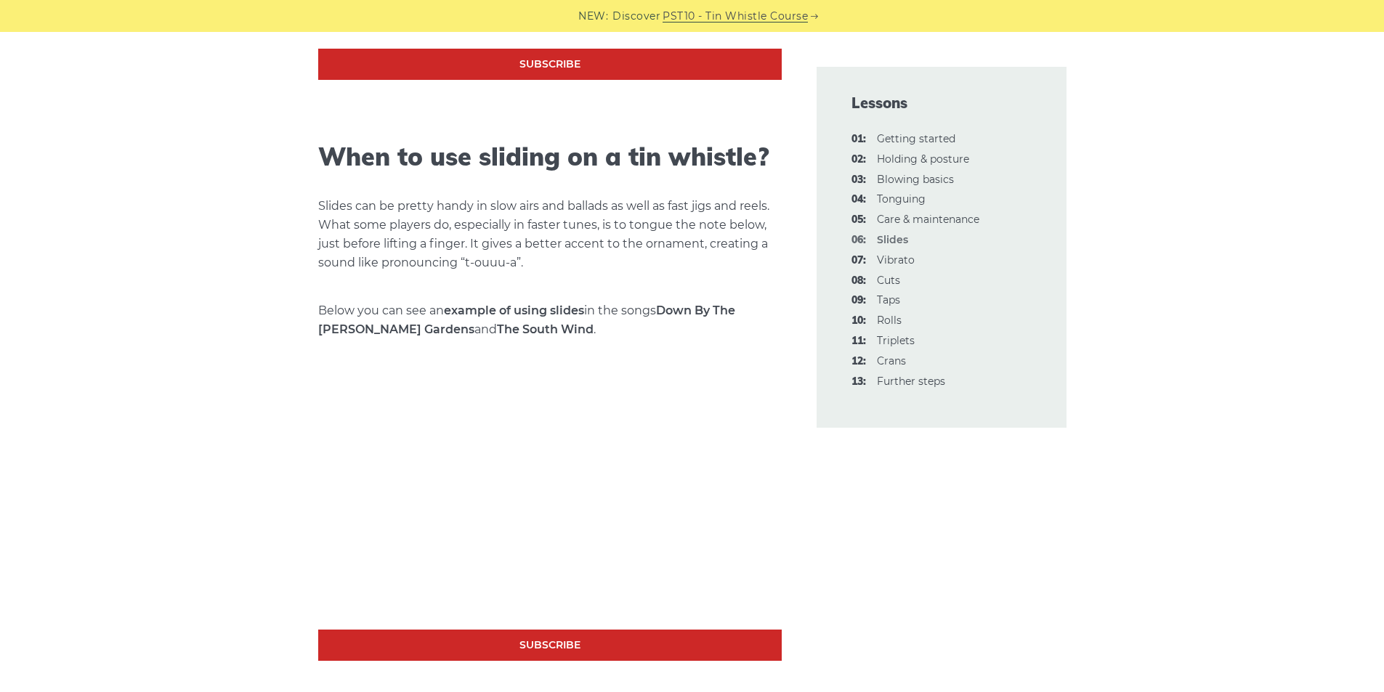
scroll to position [1308, 0]
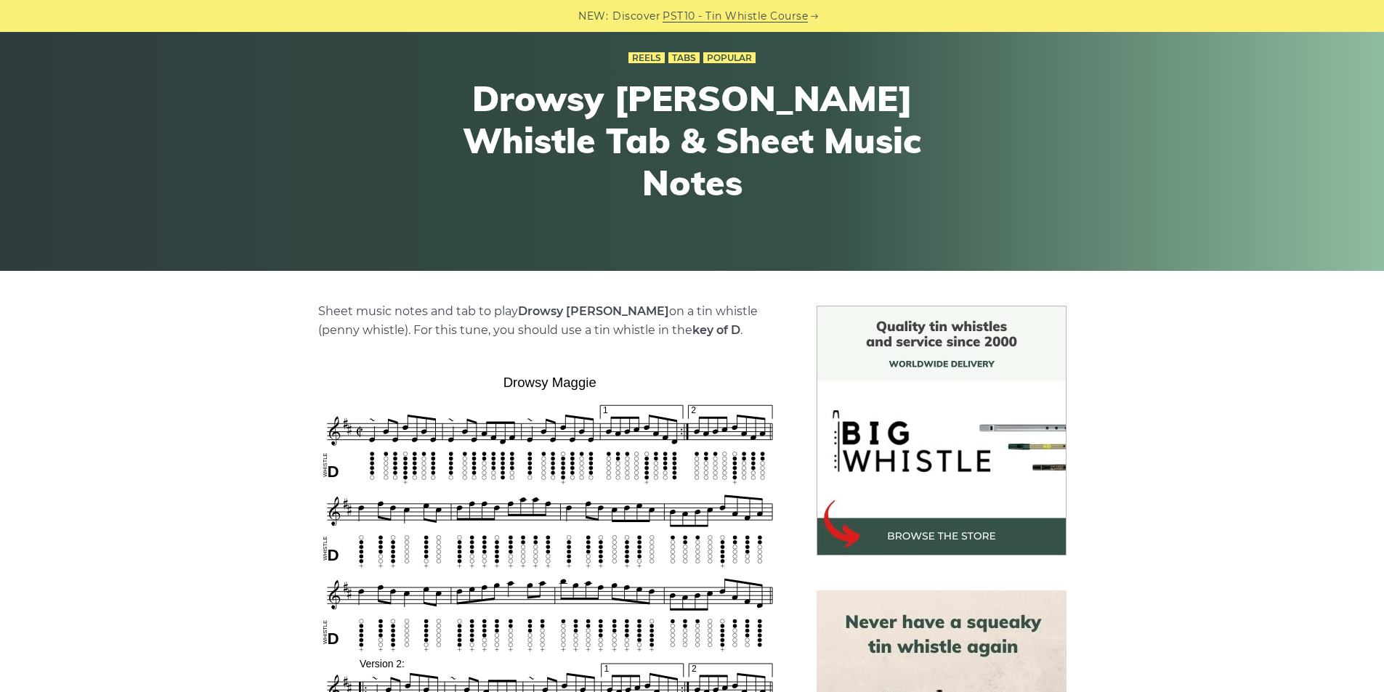
scroll to position [145, 0]
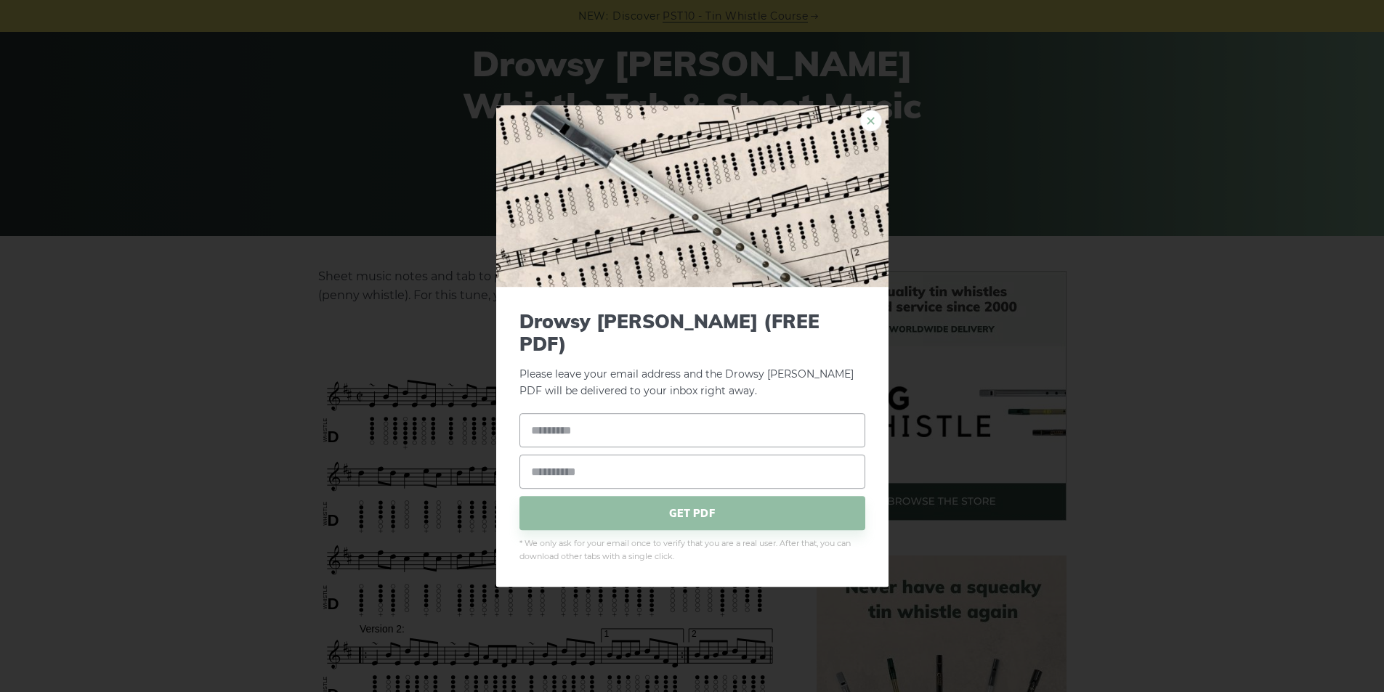
click at [869, 126] on link "×" at bounding box center [871, 121] width 22 height 22
